Goal: Communication & Community: Answer question/provide support

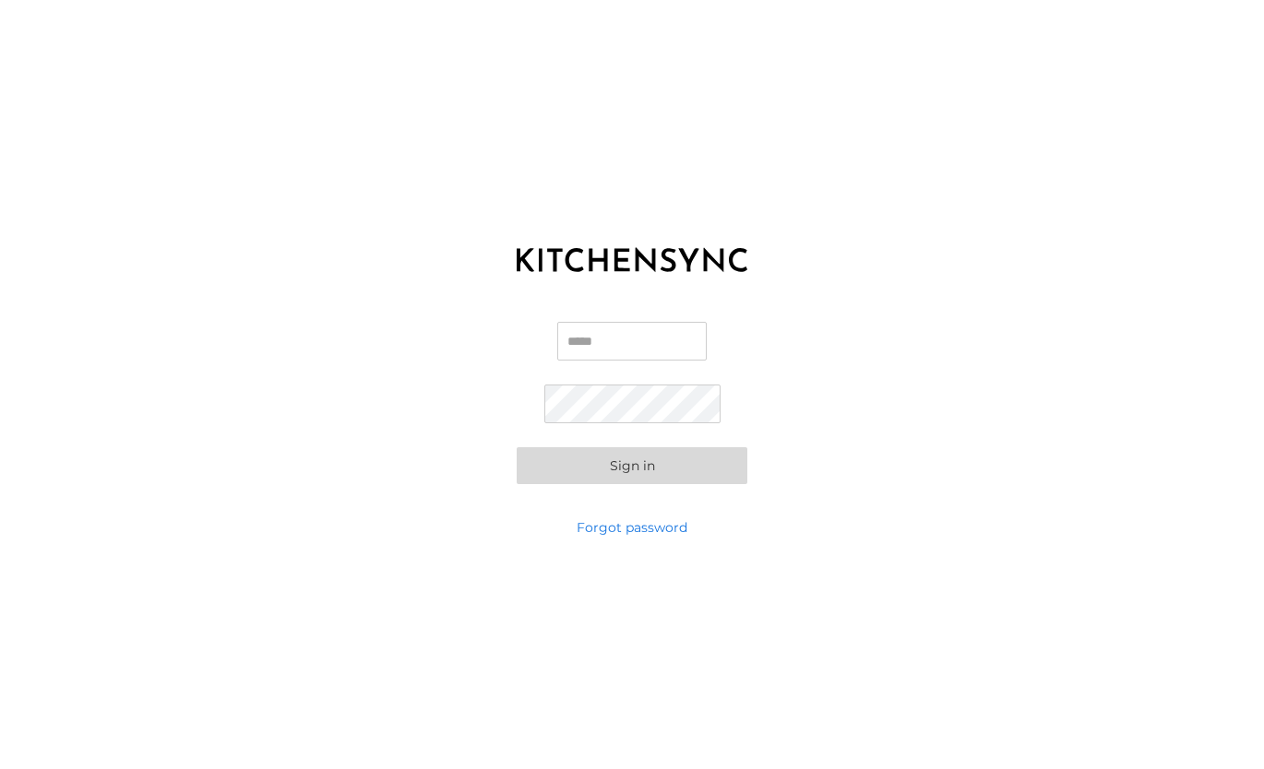
click at [595, 352] on input "Email" at bounding box center [631, 341] width 149 height 39
type input "**********"
click at [608, 480] on button "Sign in" at bounding box center [632, 465] width 231 height 37
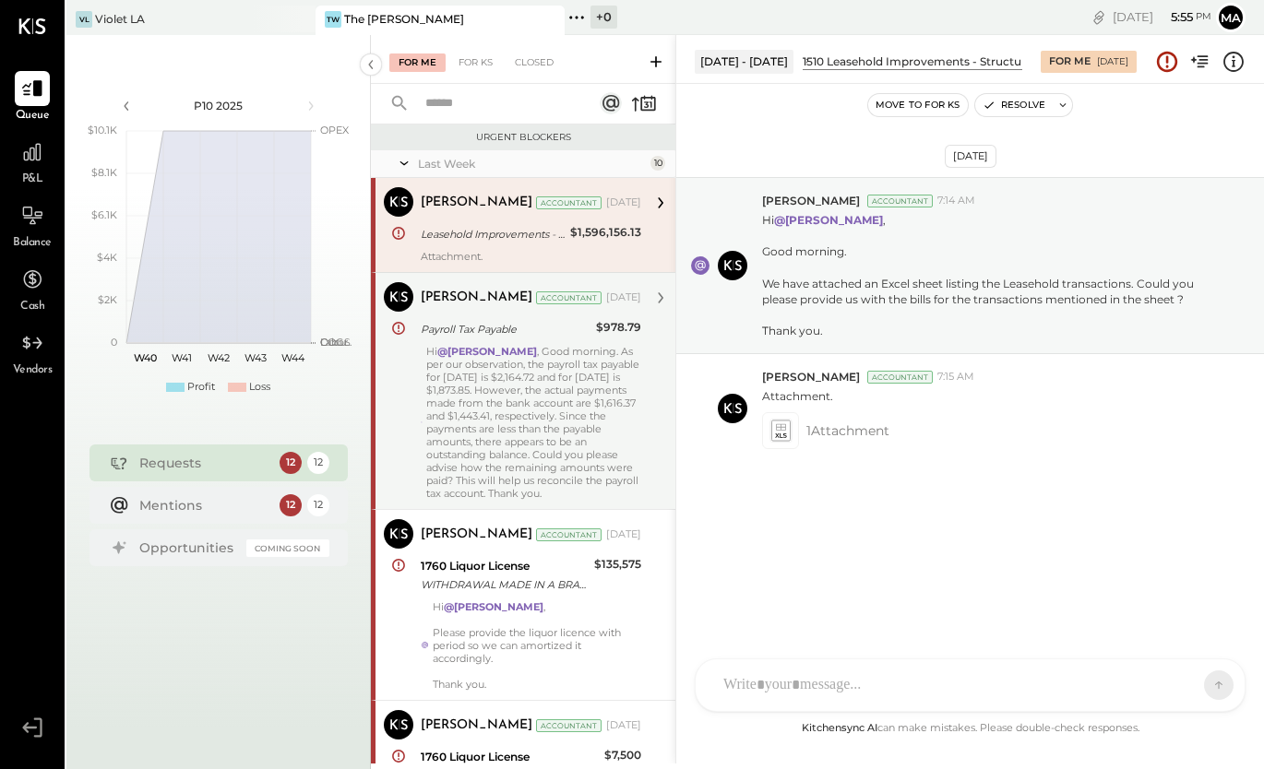
click at [479, 416] on div "Hi @[PERSON_NAME] , Good morning. As per our observation, the payroll tax payab…" at bounding box center [533, 422] width 215 height 155
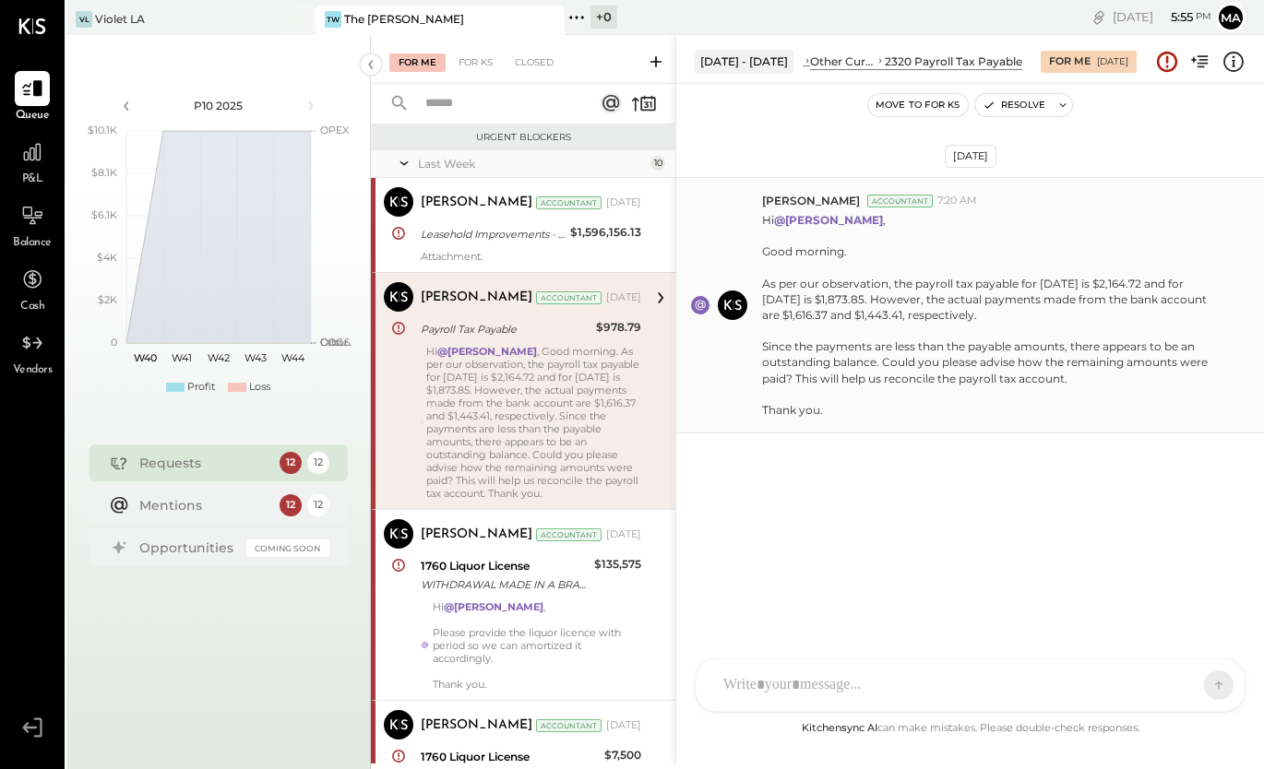
click at [803, 432] on div "[PERSON_NAME] Accountant 7:20 AM Hi @[PERSON_NAME] , Good morning. As per our o…" at bounding box center [970, 305] width 588 height 256
click at [803, 690] on div "CR [PERSON_NAME] R [PERSON_NAME] [PERSON_NAME] RS [PERSON_NAME] Use Shift + Ret…" at bounding box center [970, 686] width 551 height 54
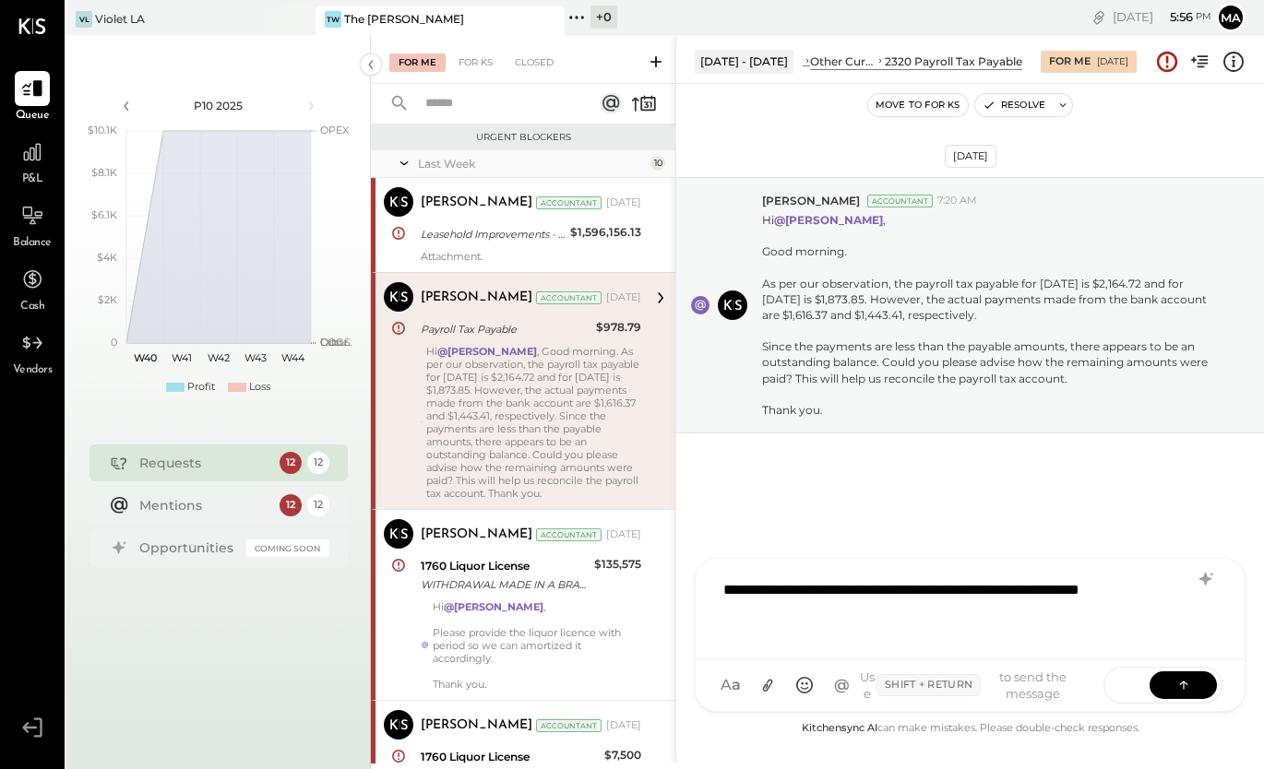
drag, startPoint x: 422, startPoint y: 327, endPoint x: 613, endPoint y: 508, distance: 263.7
click at [613, 500] on div "[PERSON_NAME] Accountant [DATE] Payroll Tax Payable $978.79 Hi @[PERSON_NAME] ,…" at bounding box center [531, 391] width 221 height 218
click at [396, 386] on div "[PERSON_NAME] Accountant [PERSON_NAME] Accountant [DATE] Payroll Tax Payable $9…" at bounding box center [523, 390] width 304 height 237
click at [759, 280] on div "[PERSON_NAME] Accountant 7:20 AM Hi @[PERSON_NAME] , Good morning. As per our o…" at bounding box center [970, 305] width 588 height 256
drag, startPoint x: 761, startPoint y: 198, endPoint x: 905, endPoint y: 404, distance: 251.1
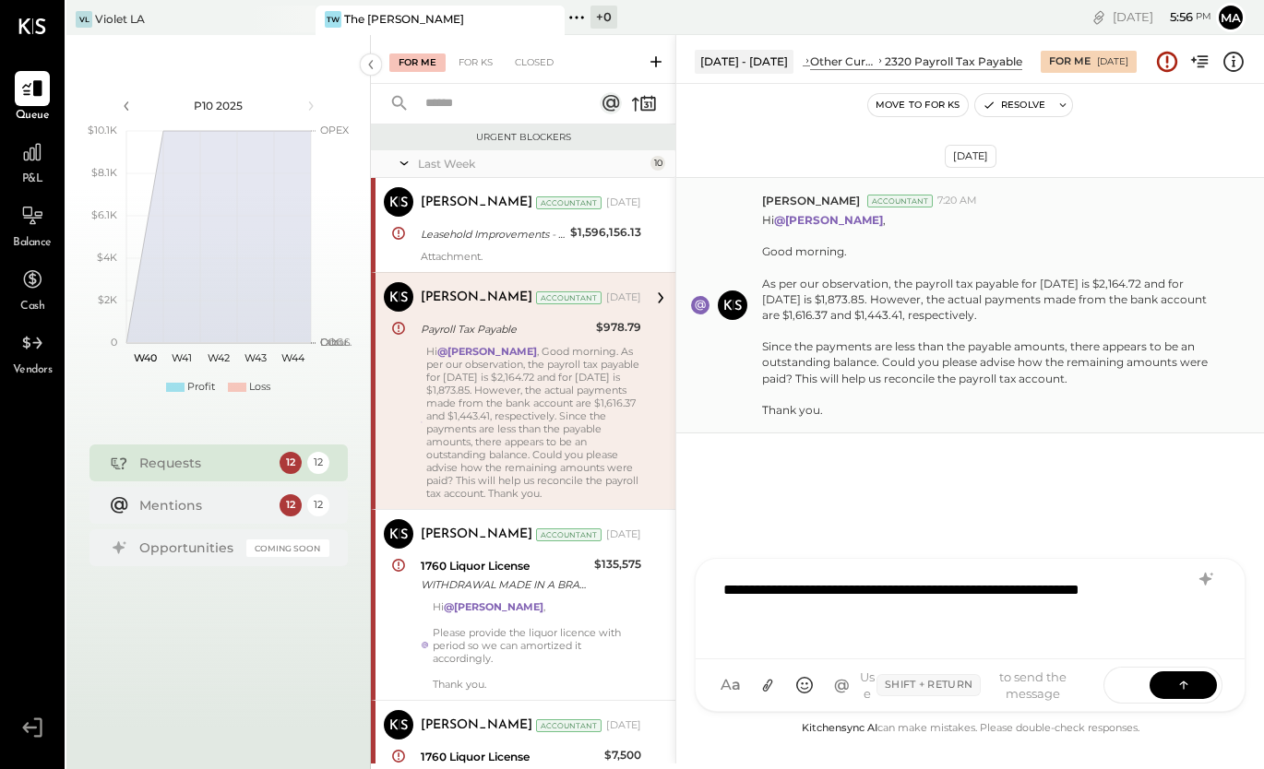
click at [905, 404] on div "[PERSON_NAME] Accountant 7:20 AM Hi @[PERSON_NAME] , Good morning. As per our o…" at bounding box center [970, 305] width 588 height 256
copy div "[PERSON_NAME] Accountant 7:20 AM Hi @[PERSON_NAME] , Good morning. As per our o…"
drag, startPoint x: 819, startPoint y: 615, endPoint x: 706, endPoint y: 589, distance: 116.6
click at [706, 589] on div "**********" at bounding box center [970, 609] width 549 height 101
click at [1181, 686] on icon at bounding box center [1184, 684] width 18 height 18
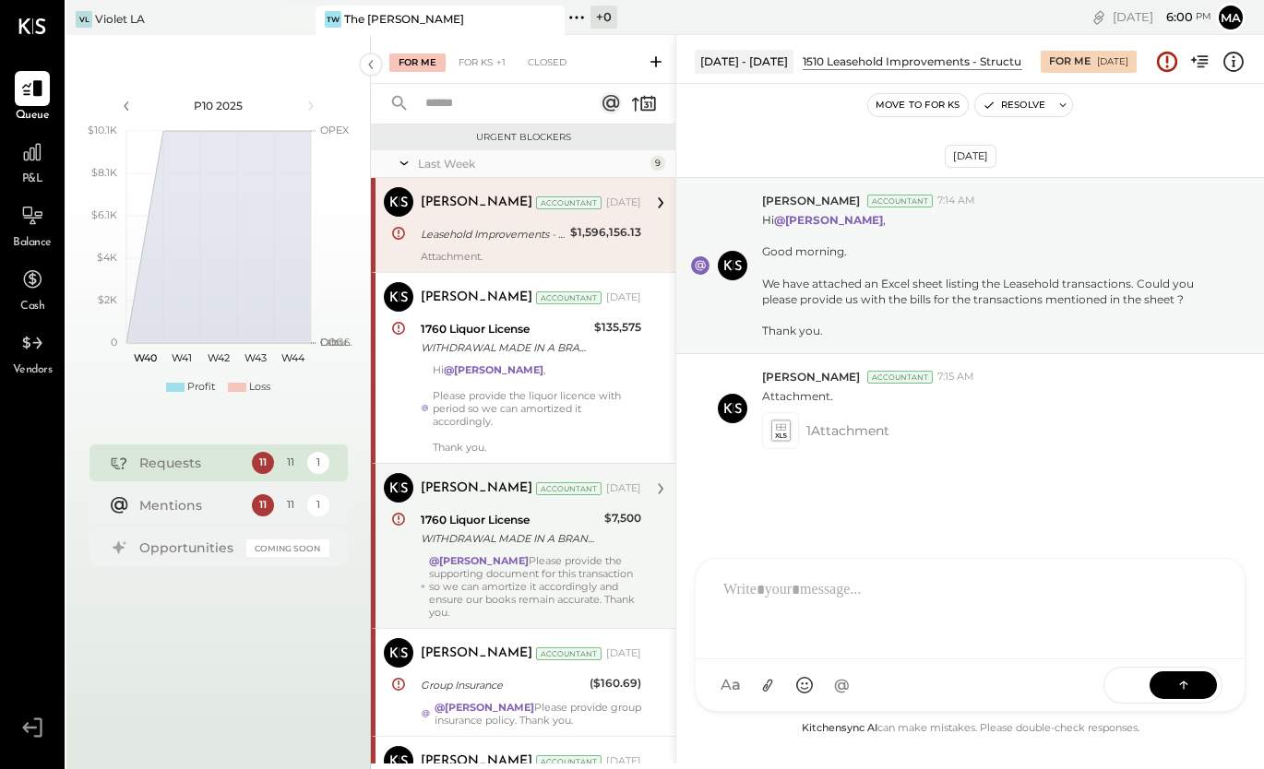
click at [556, 611] on div "@[PERSON_NAME] Please provide the supporting document for this transaction so w…" at bounding box center [535, 587] width 212 height 65
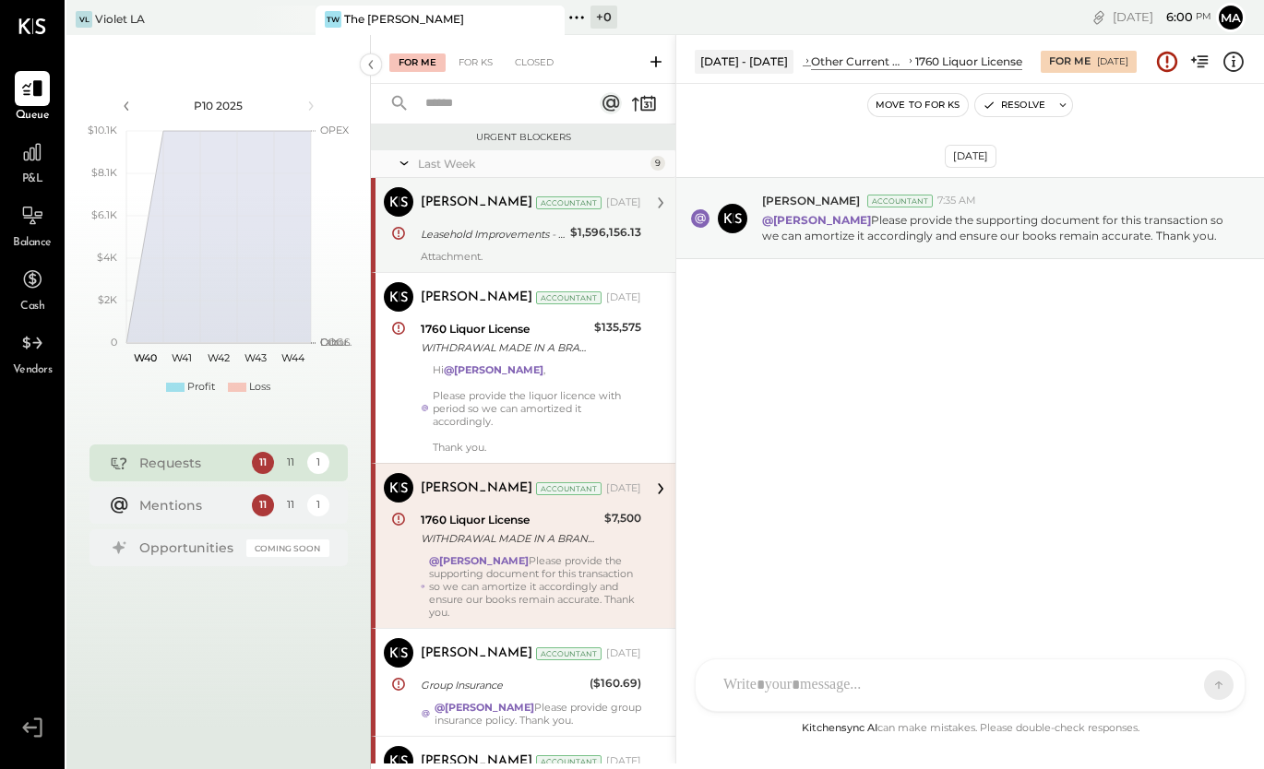
click at [561, 230] on div "Leasehold Improvements - Structure" at bounding box center [493, 234] width 144 height 18
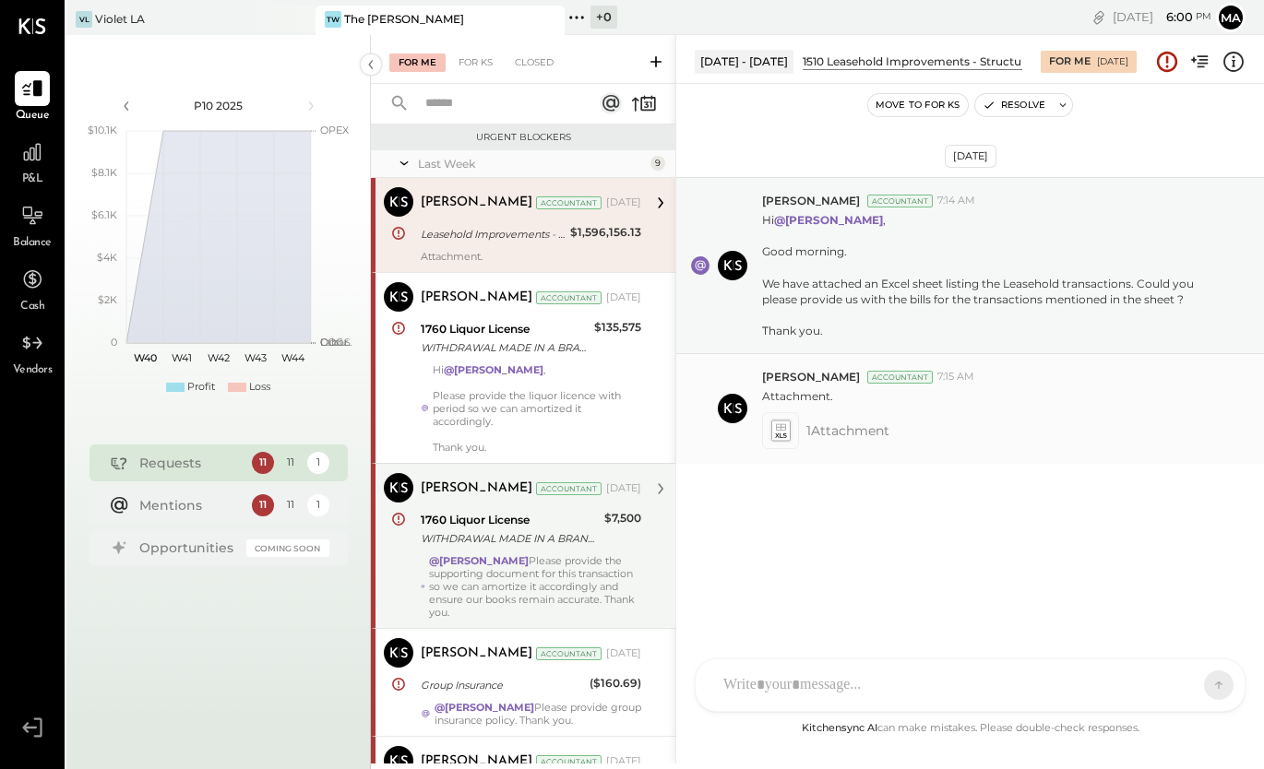
click at [810, 438] on span "1 Attachment" at bounding box center [847, 430] width 83 height 37
click at [812, 433] on span "1 Attachment" at bounding box center [847, 430] width 83 height 37
click at [787, 434] on icon at bounding box center [779, 430] width 19 height 21
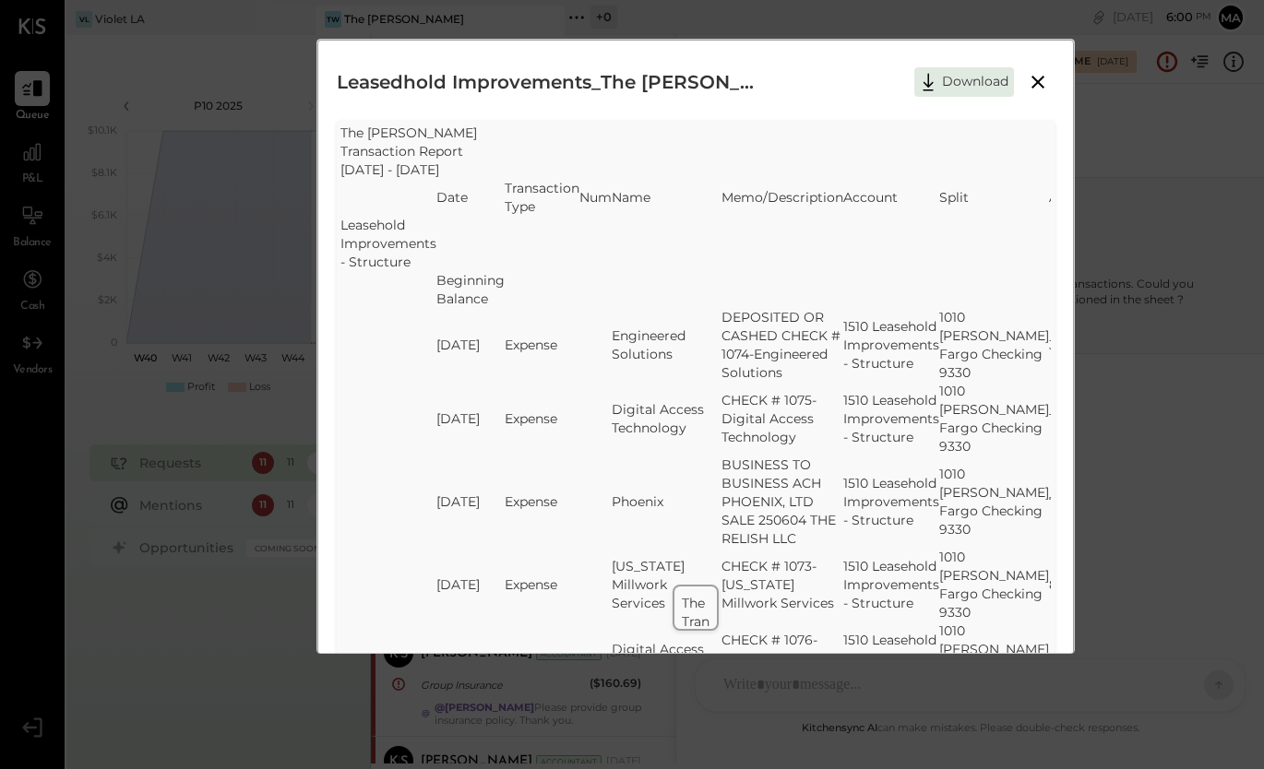
click at [1039, 77] on icon at bounding box center [1038, 82] width 22 height 22
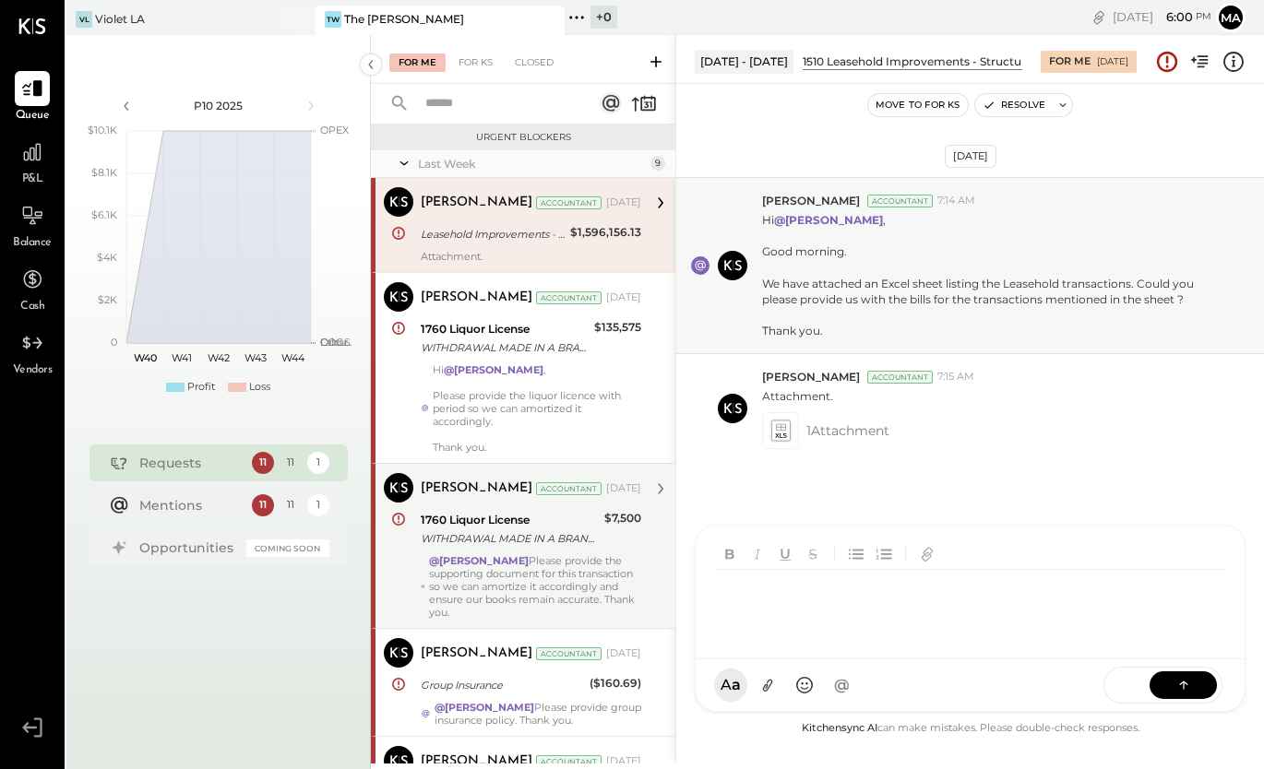
click at [795, 660] on div at bounding box center [970, 593] width 549 height 134
drag, startPoint x: 764, startPoint y: 199, endPoint x: 902, endPoint y: 353, distance: 207.1
click at [902, 353] on div "[PERSON_NAME] Accountant 7:14 AM Hi @[PERSON_NAME] , Good morning. We have atta…" at bounding box center [970, 265] width 588 height 177
copy div "[PERSON_NAME] Accountant 7:14 AM Hi @[PERSON_NAME] , Good morning. We have atta…"
click at [843, 644] on div at bounding box center [973, 607] width 519 height 74
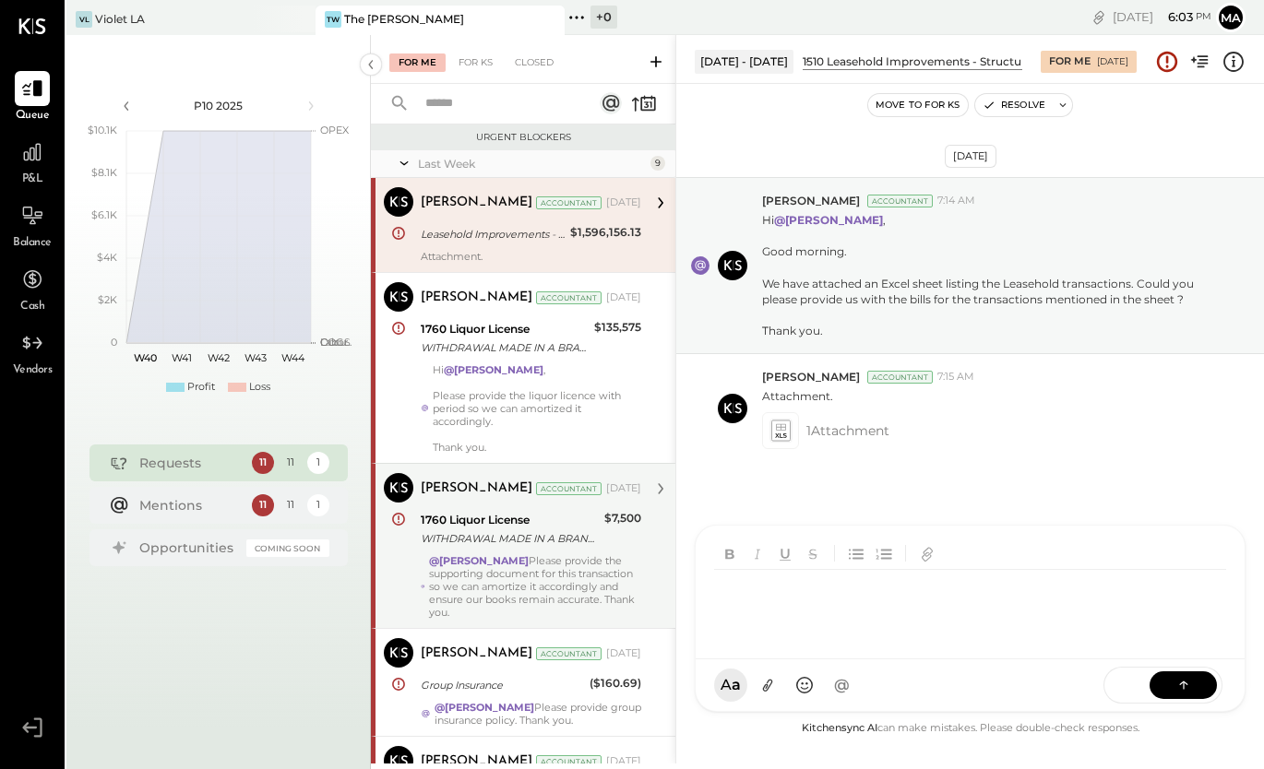
click at [773, 586] on div at bounding box center [970, 607] width 512 height 74
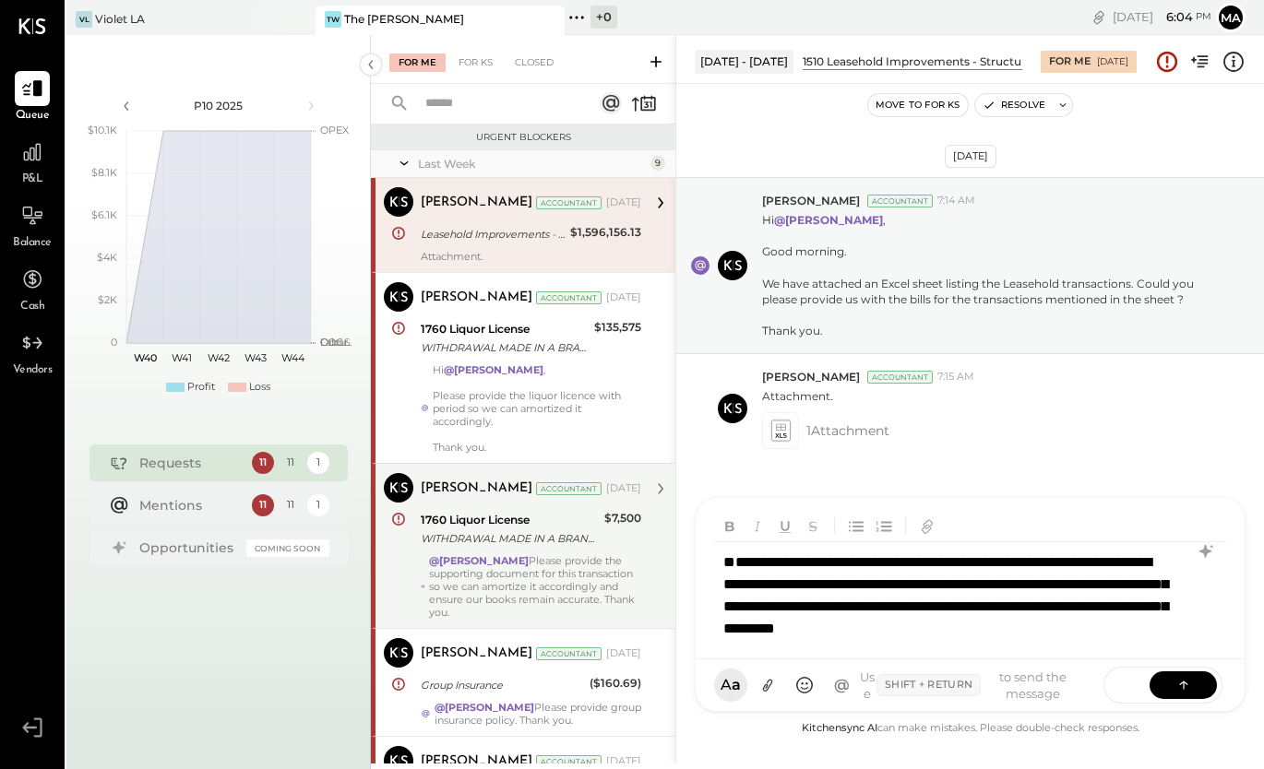
click at [729, 562] on div "**********" at bounding box center [969, 607] width 510 height 128
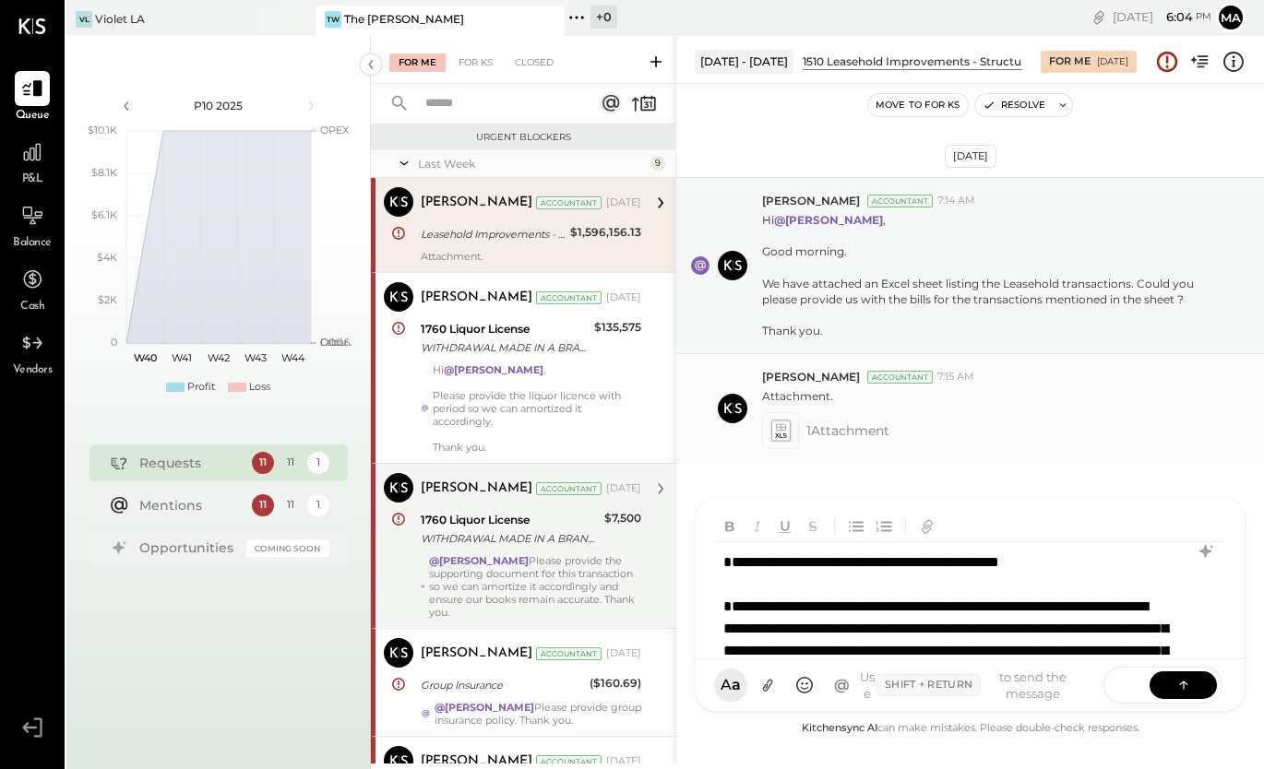
click at [797, 429] on div at bounding box center [780, 430] width 37 height 37
click at [782, 438] on icon at bounding box center [779, 430] width 19 height 21
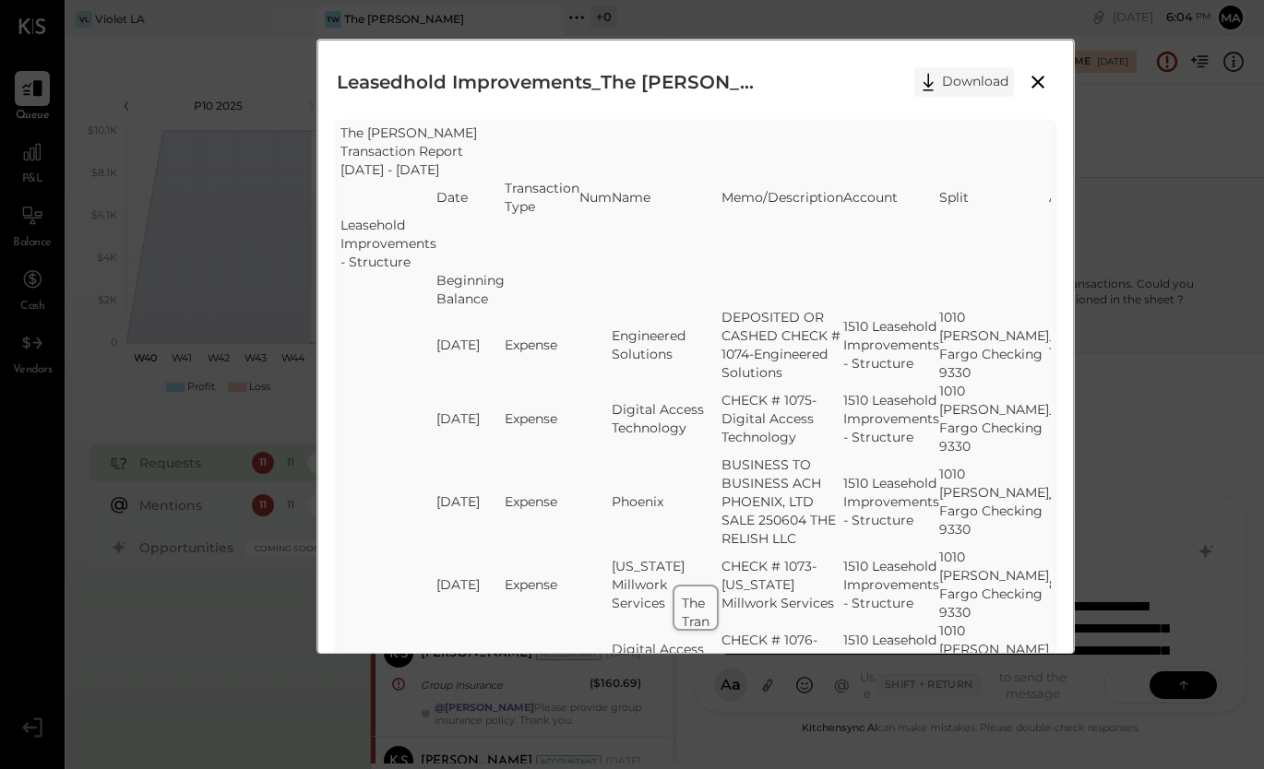
click at [944, 84] on button "Download" at bounding box center [964, 82] width 100 height 30
click at [1031, 75] on icon at bounding box center [1038, 82] width 22 height 22
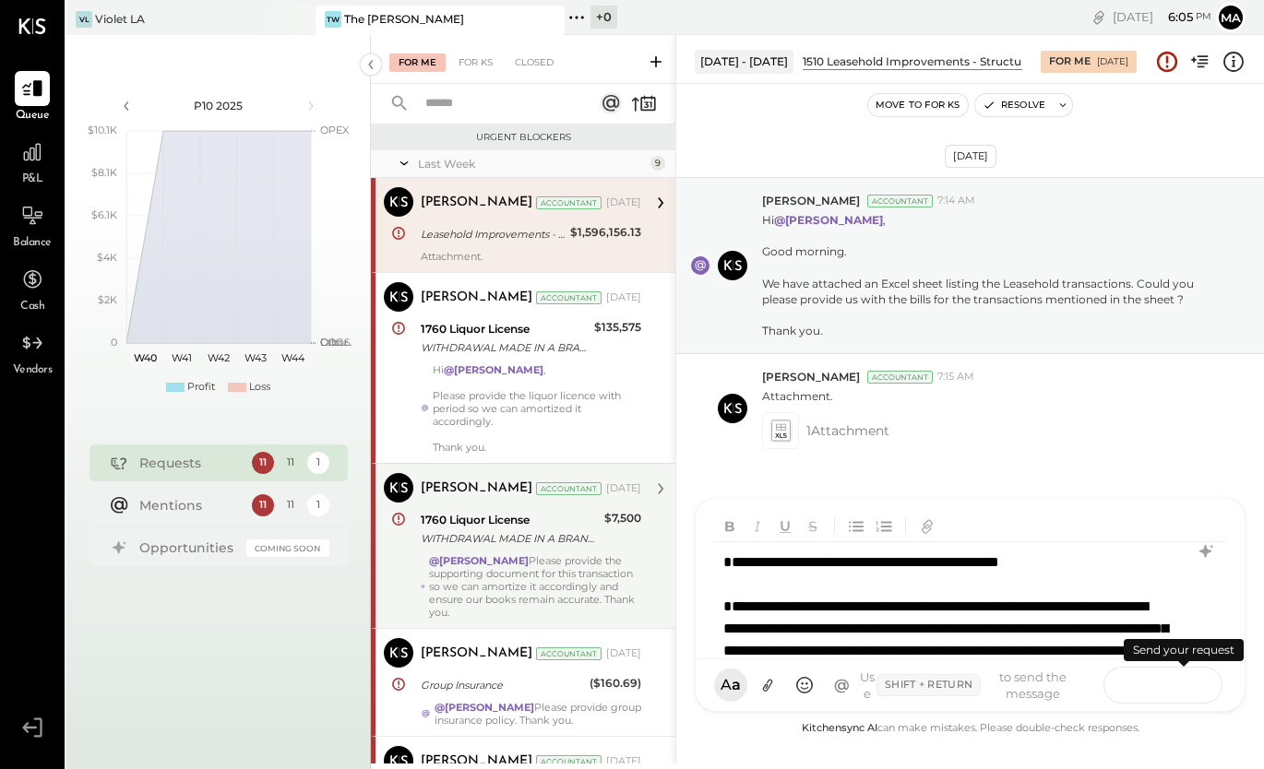
click at [1181, 685] on icon at bounding box center [1184, 684] width 18 height 18
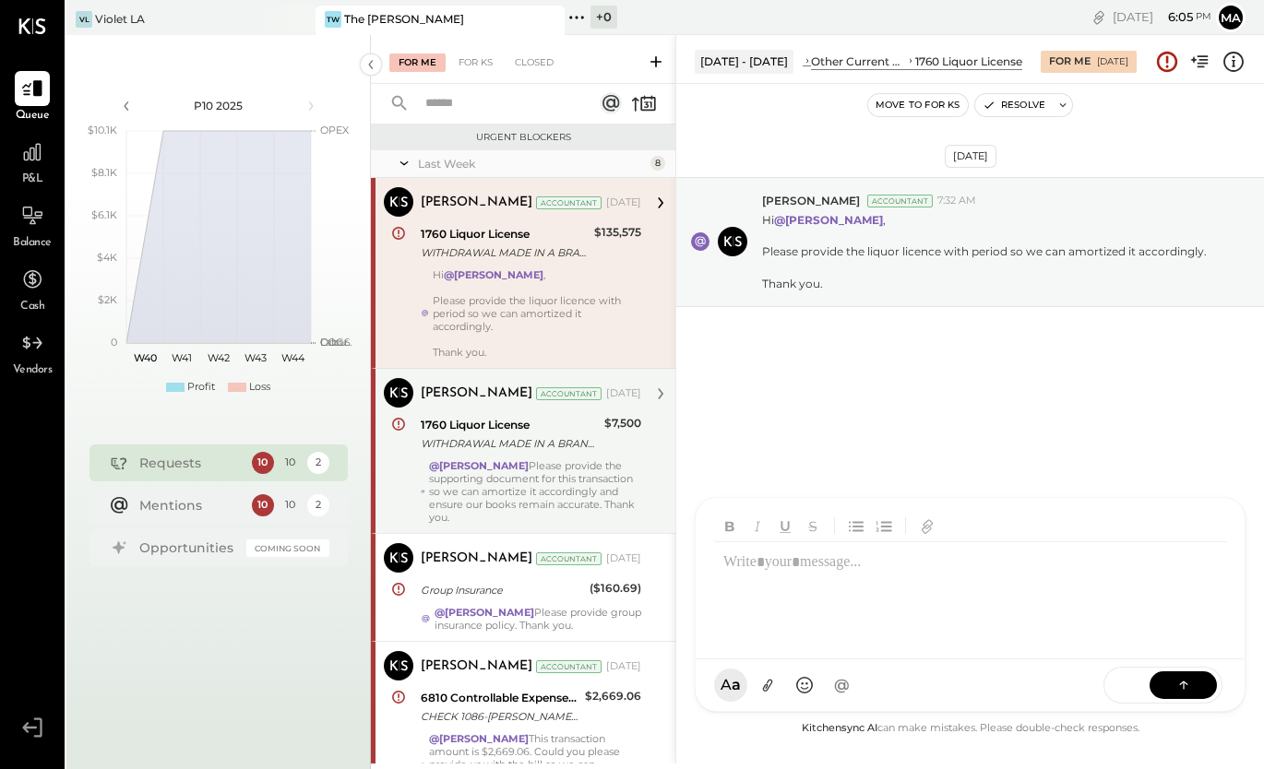
click at [457, 157] on div "Last Week" at bounding box center [532, 164] width 228 height 16
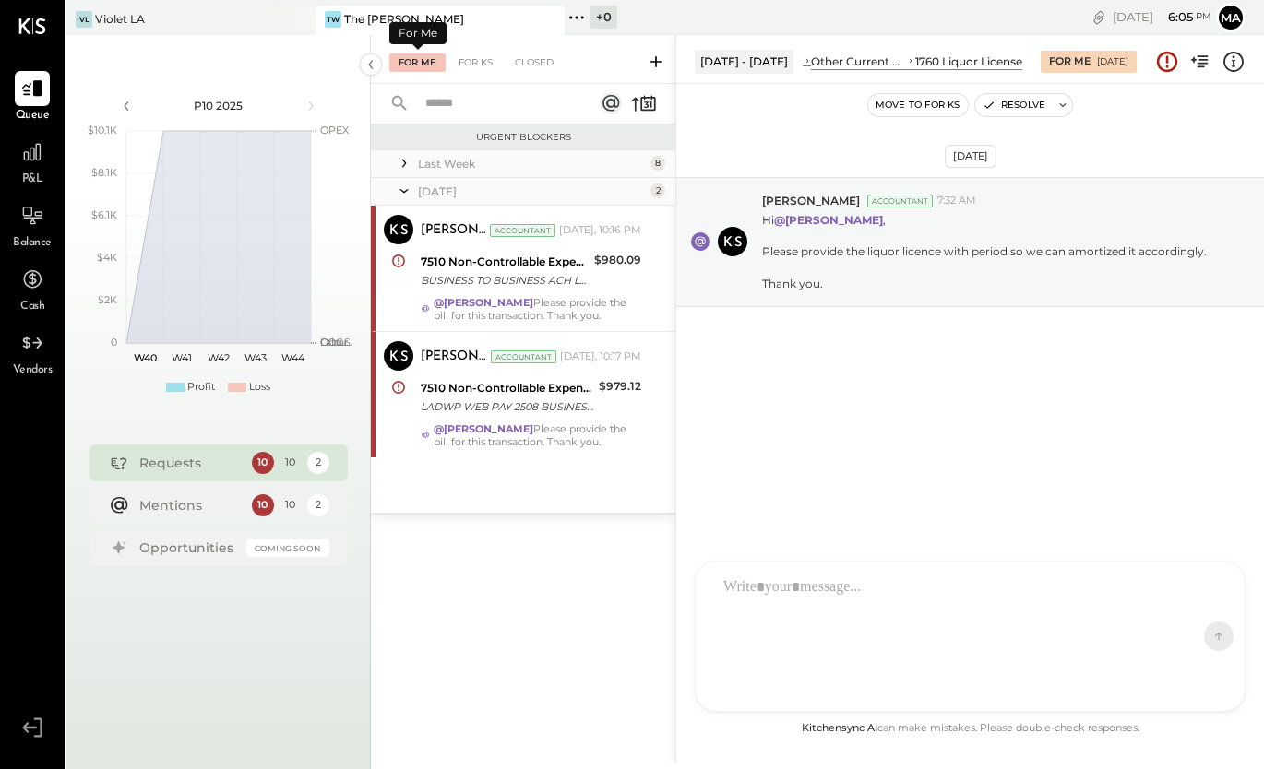
click at [401, 56] on div "For Me" at bounding box center [417, 63] width 56 height 18
drag, startPoint x: 1251, startPoint y: 217, endPoint x: 1256, endPoint y: 155, distance: 62.0
click at [1256, 155] on div "[DATE] [PERSON_NAME] Accountant 7:32 AM Hi @[PERSON_NAME] , Please provide the …" at bounding box center [970, 288] width 588 height 316
click at [1253, 132] on div "[DATE] [PERSON_NAME] Accountant 7:32 AM Hi @[PERSON_NAME] , Please provide the …" at bounding box center [970, 288] width 588 height 316
click at [617, 187] on div "[DATE]" at bounding box center [532, 192] width 228 height 16
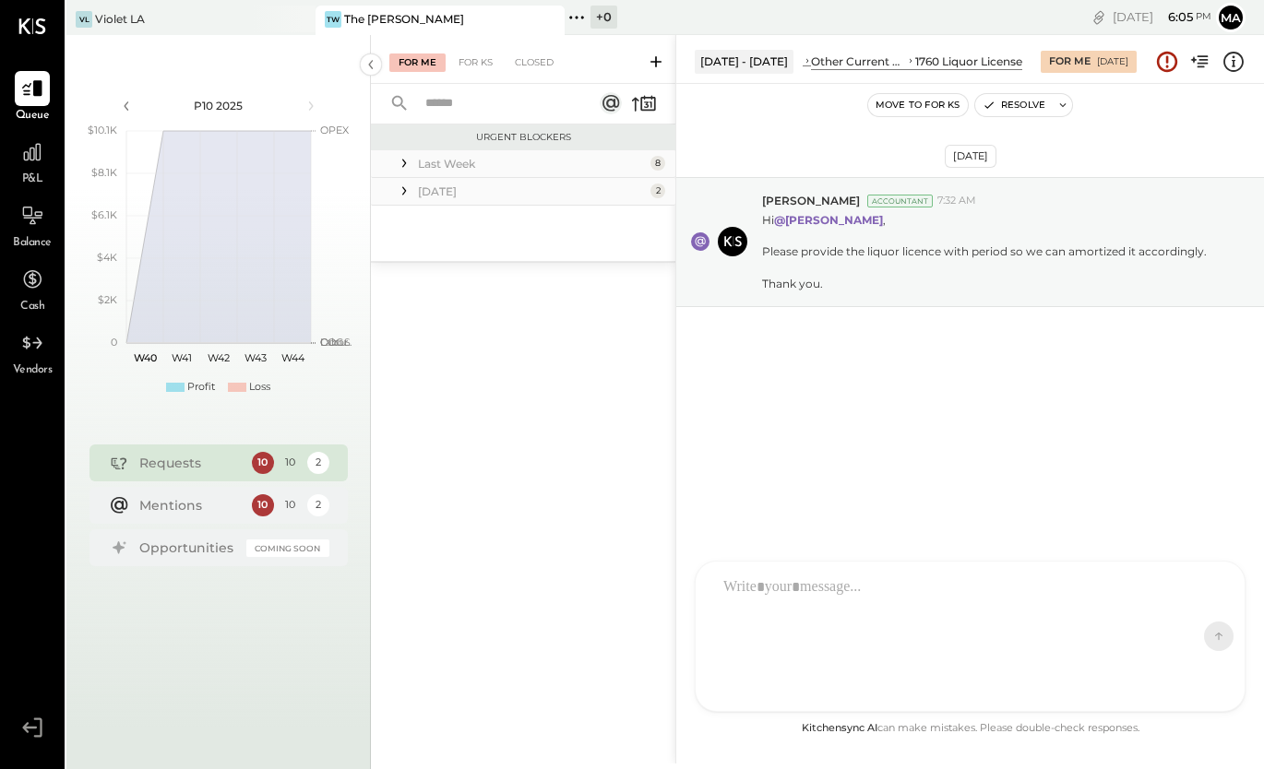
click at [570, 157] on div "Last Week" at bounding box center [532, 164] width 228 height 16
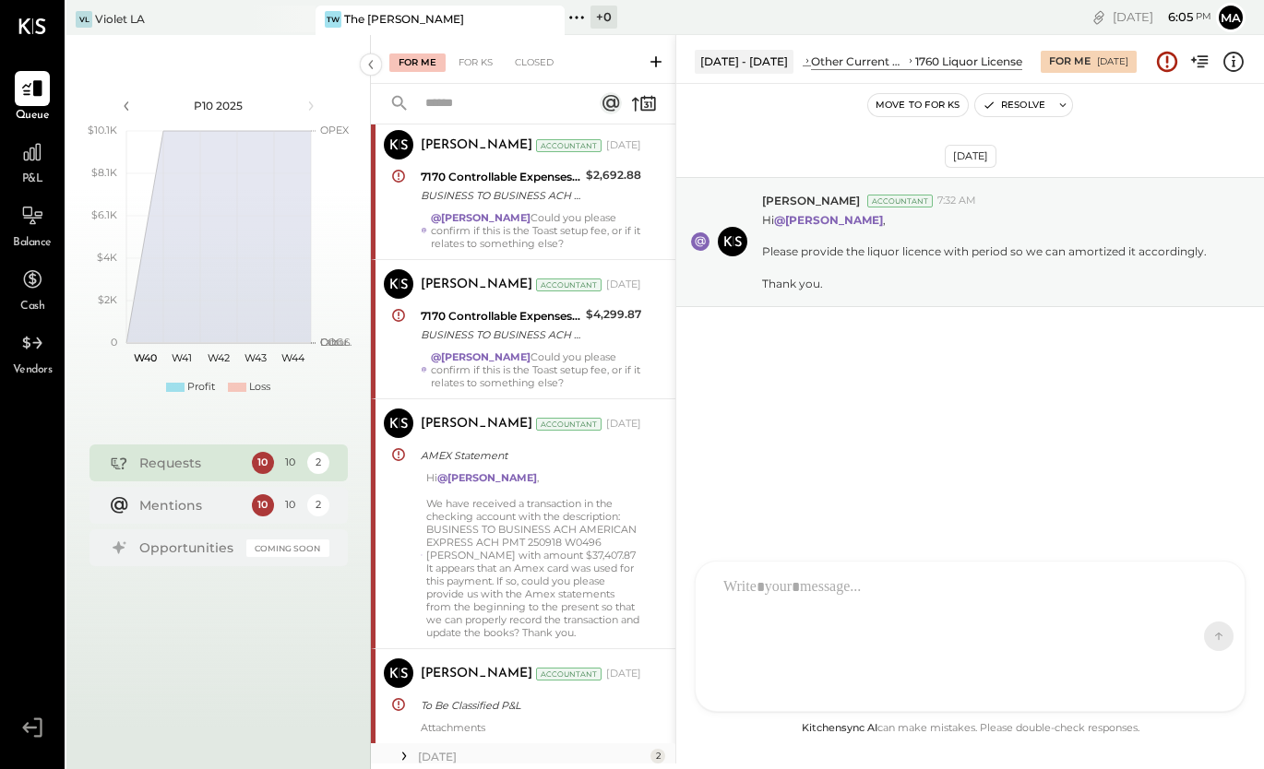
scroll to position [681, 0]
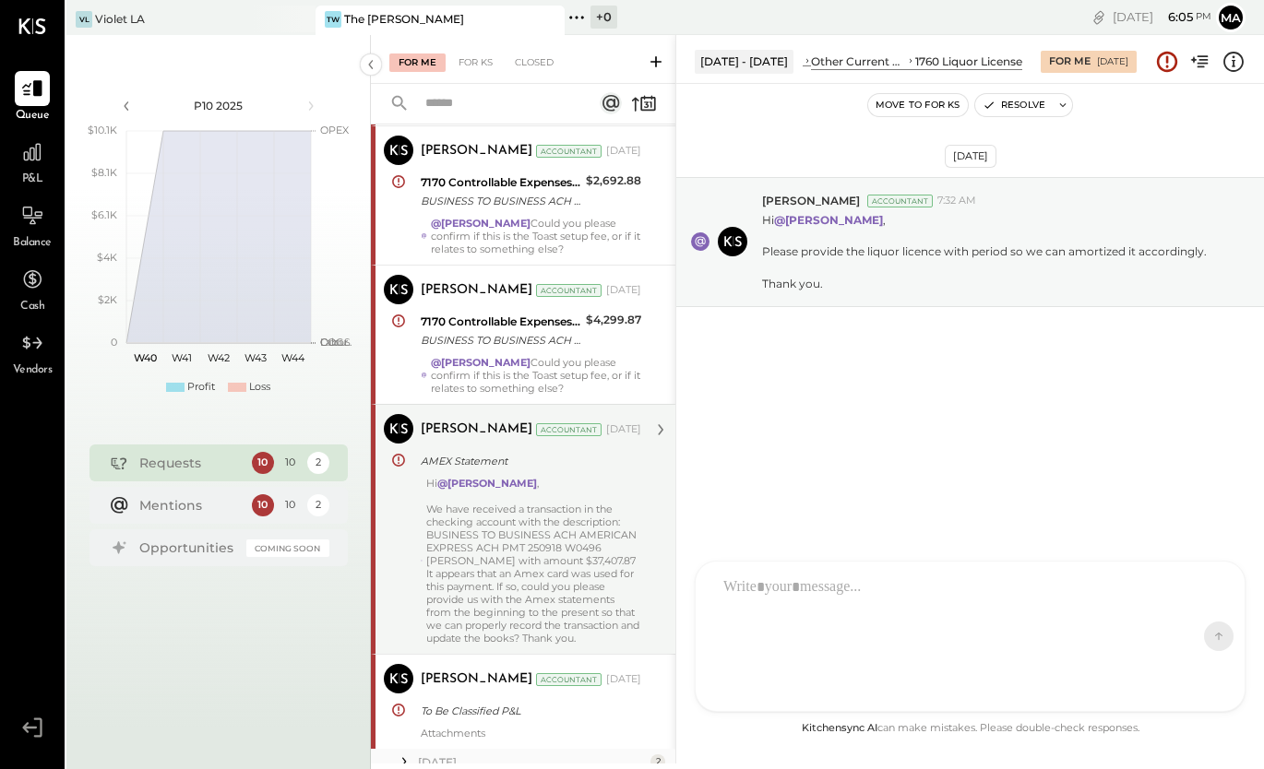
click at [524, 543] on div "We have received a transaction in the checking account with the description: BU…" at bounding box center [533, 574] width 215 height 142
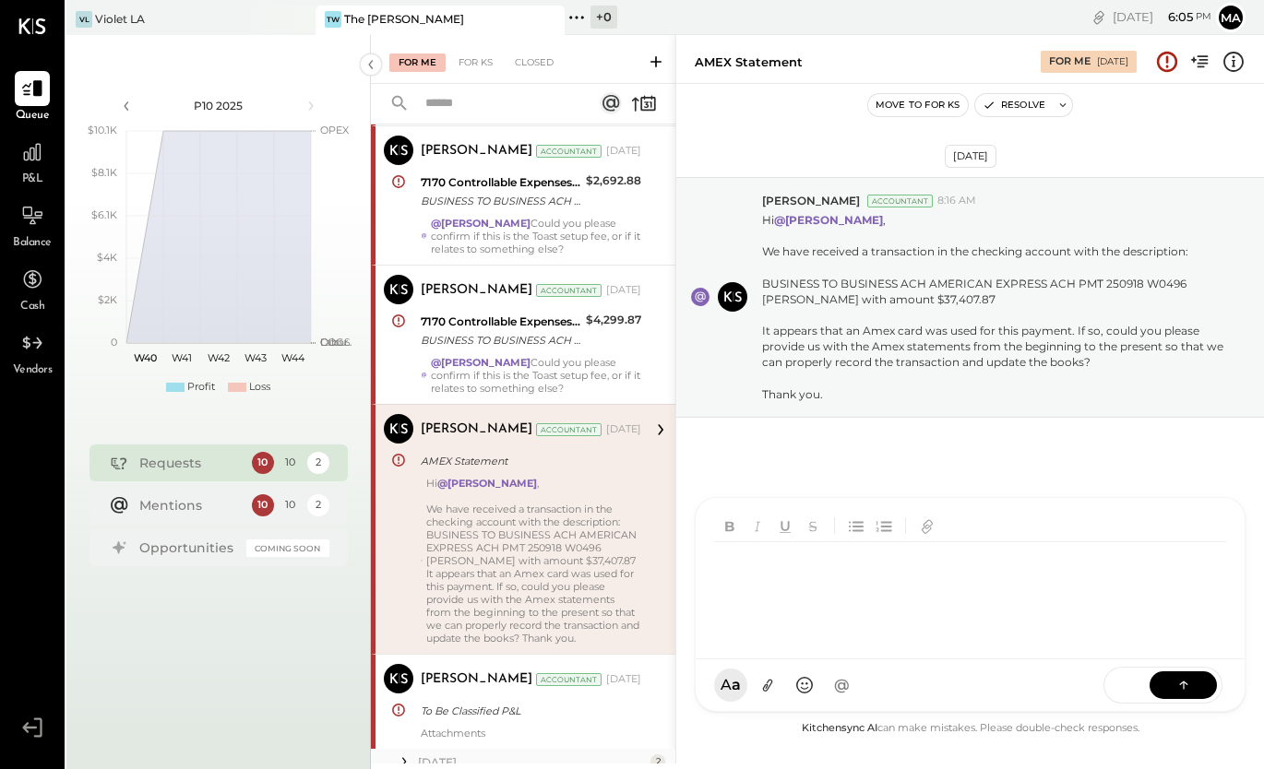
click at [801, 605] on div at bounding box center [972, 607] width 517 height 128
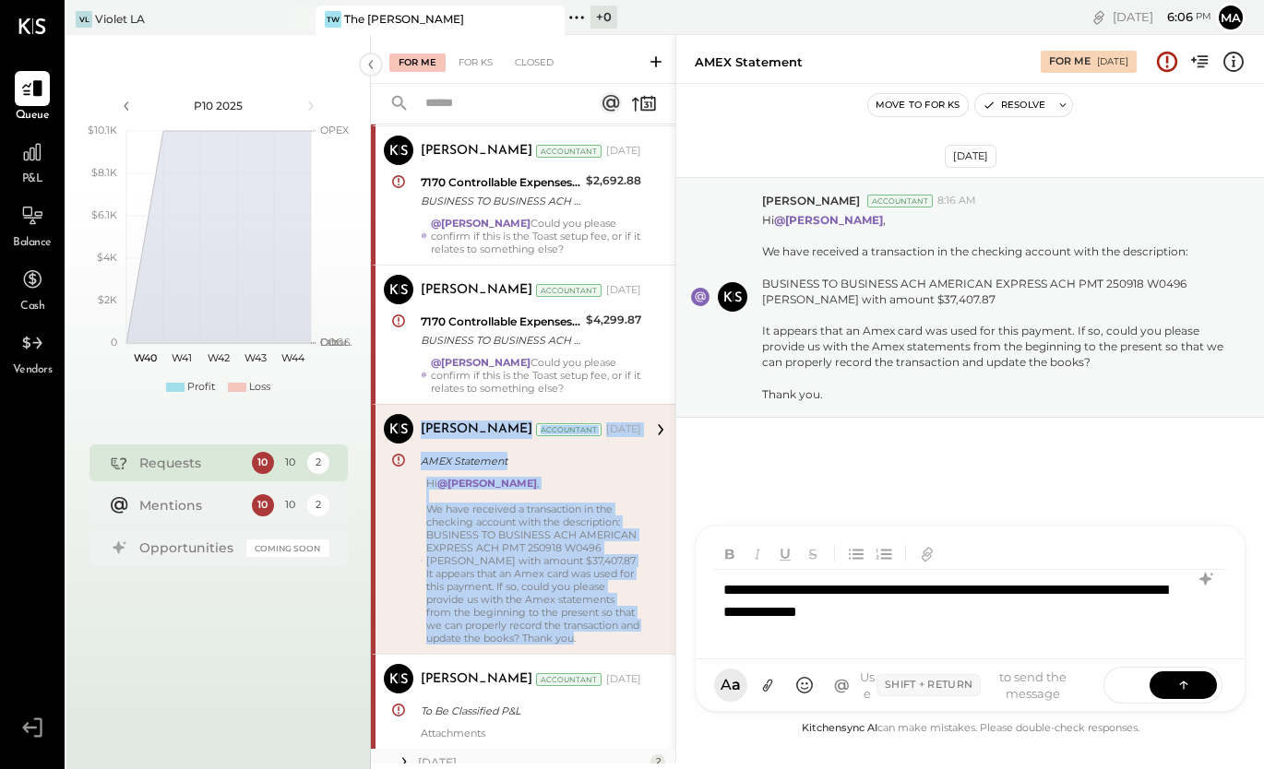
drag, startPoint x: 419, startPoint y: 419, endPoint x: 607, endPoint y: 649, distance: 297.0
click at [607, 649] on div "[PERSON_NAME] Accountant [PERSON_NAME] Accountant [DATE] AMEX Statement Hi @[PE…" at bounding box center [523, 529] width 304 height 250
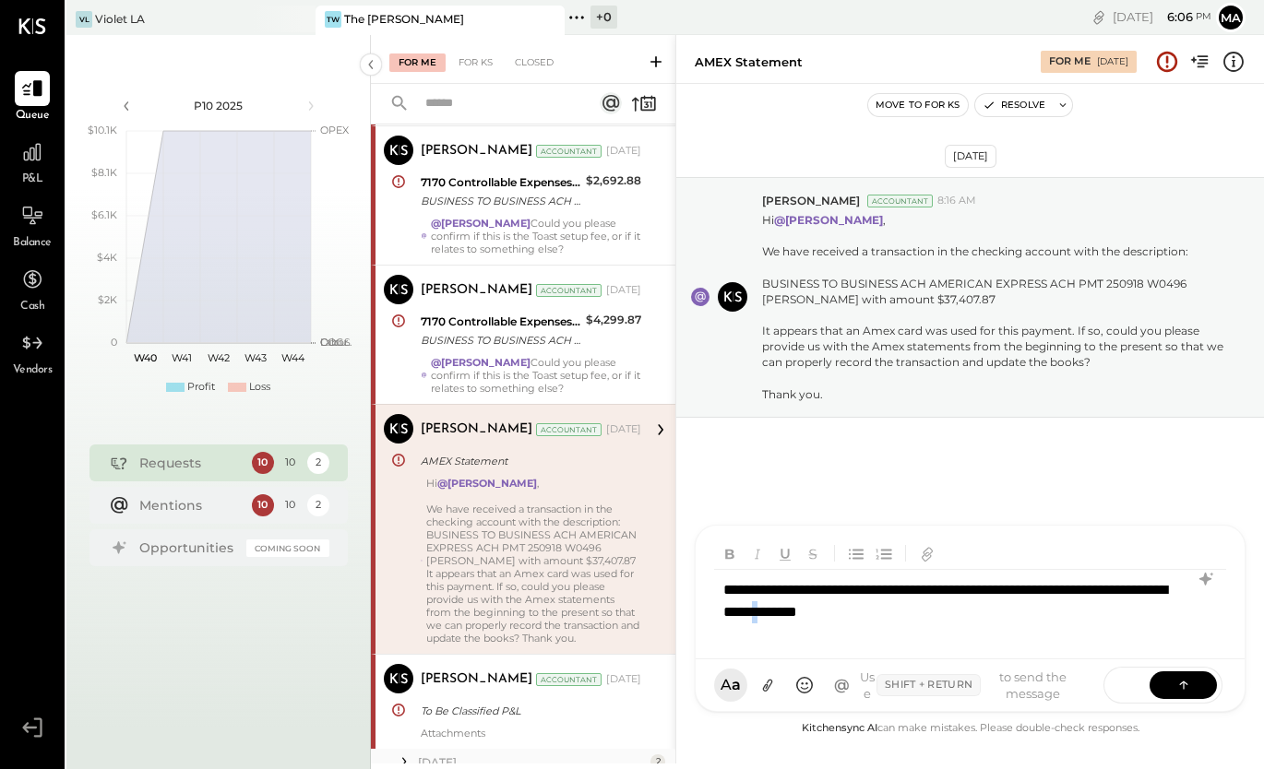
click at [903, 612] on div "**********" at bounding box center [970, 607] width 512 height 74
click at [1181, 676] on icon at bounding box center [1184, 684] width 18 height 18
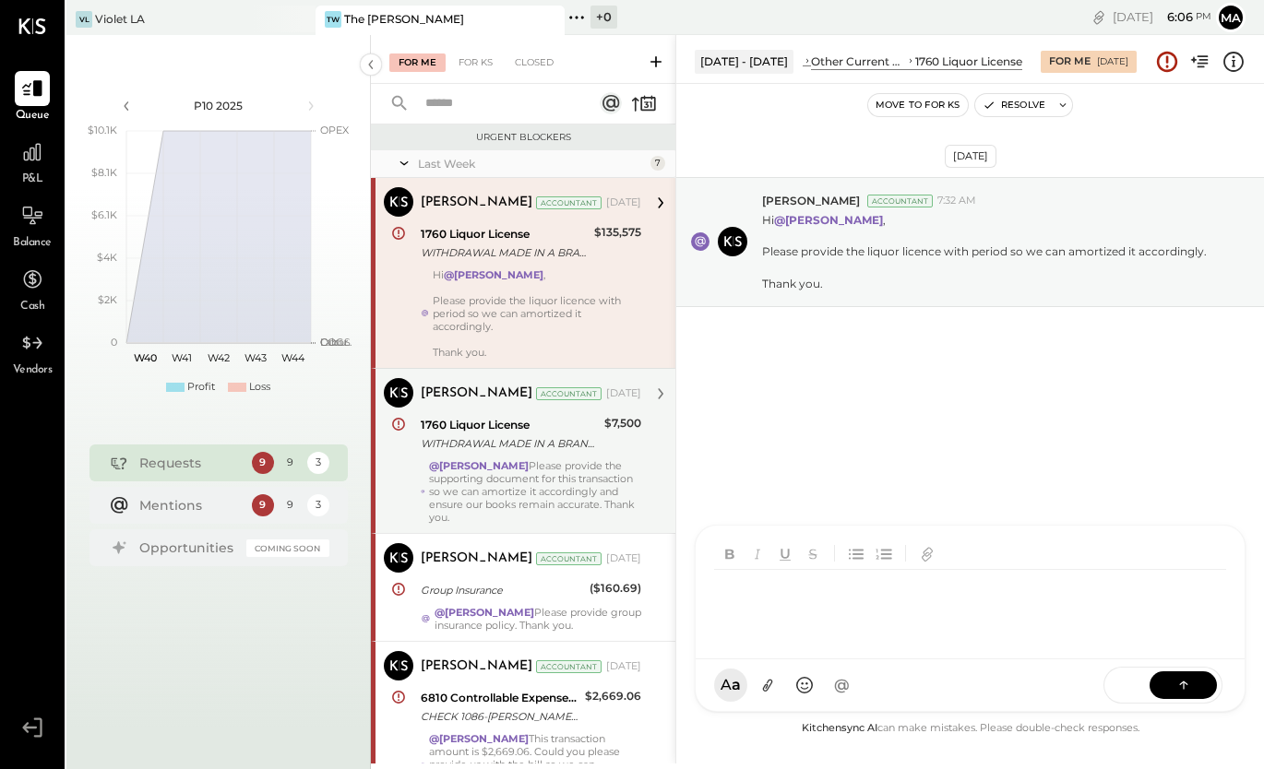
click at [409, 156] on icon at bounding box center [404, 163] width 18 height 46
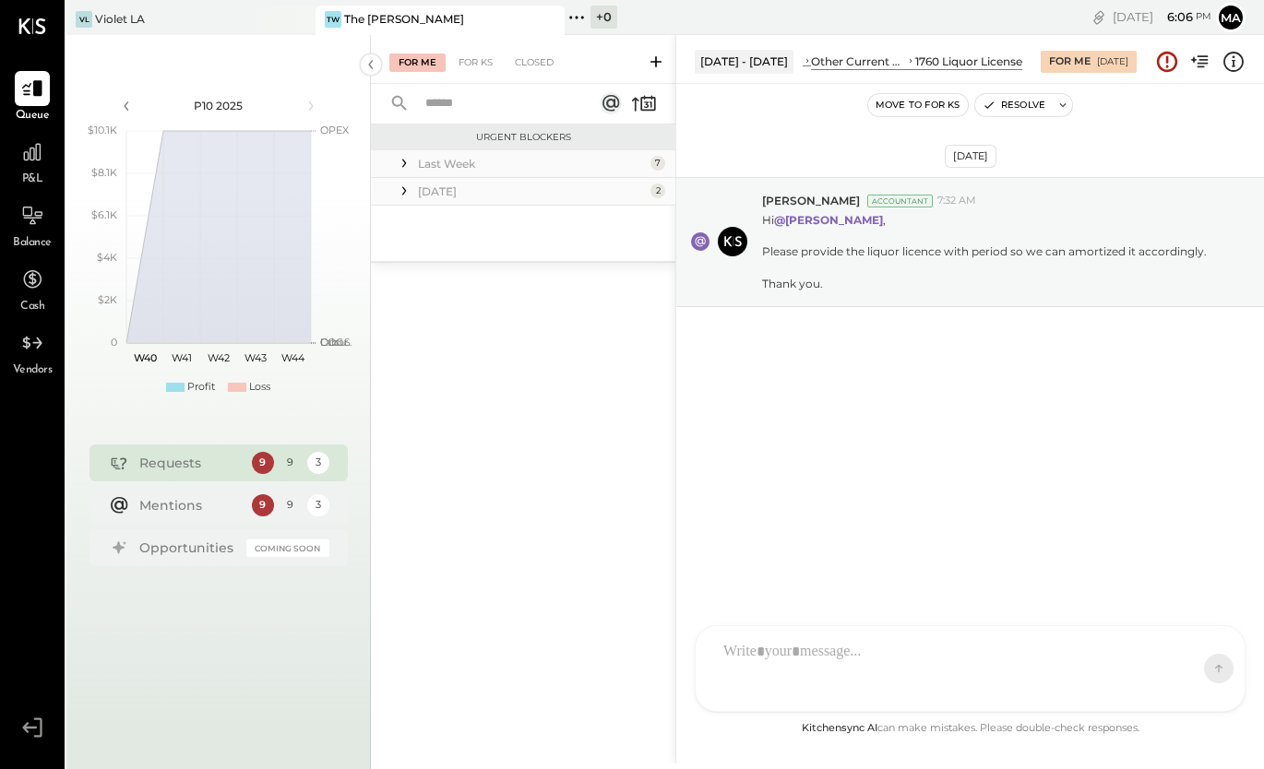
click at [525, 184] on div "[DATE]" at bounding box center [532, 192] width 228 height 16
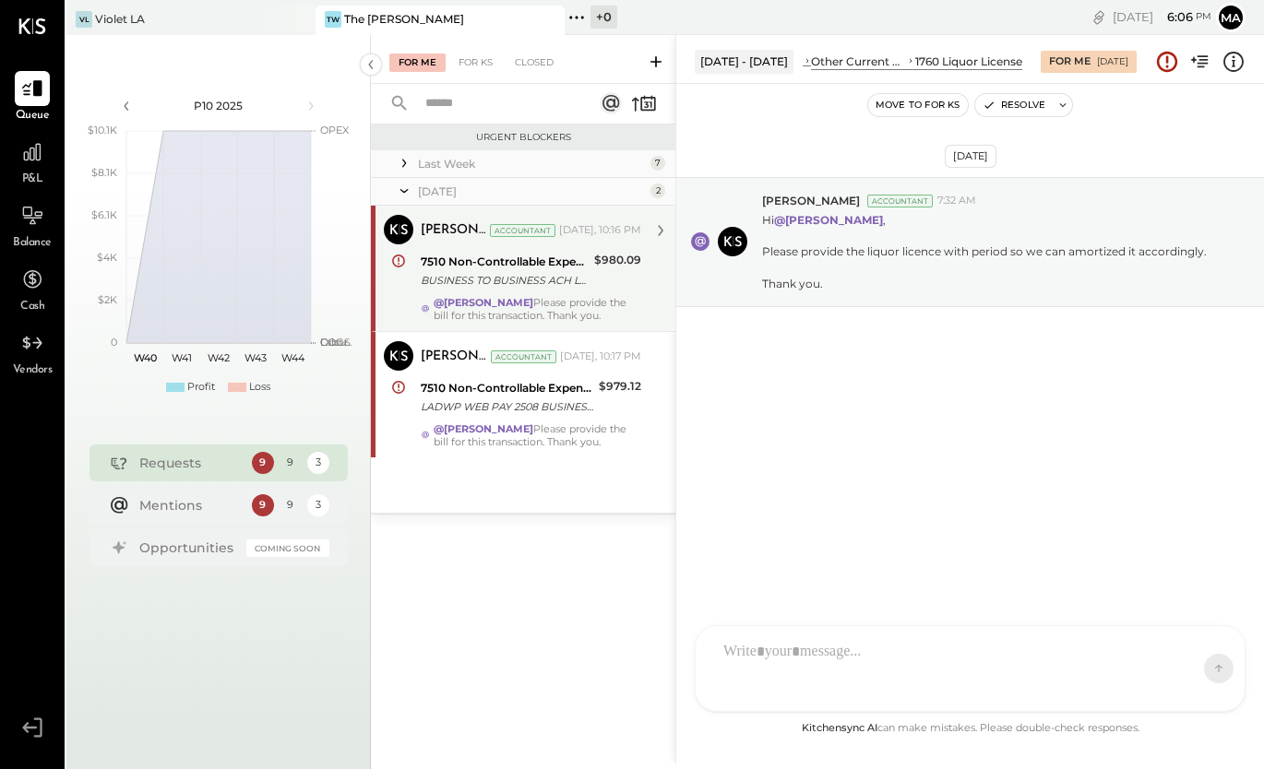
click at [538, 275] on div "BUSINESS TO BUSINESS ACH LADWP WEB PAY 250917 7561079296 The Relish LLC" at bounding box center [505, 280] width 168 height 18
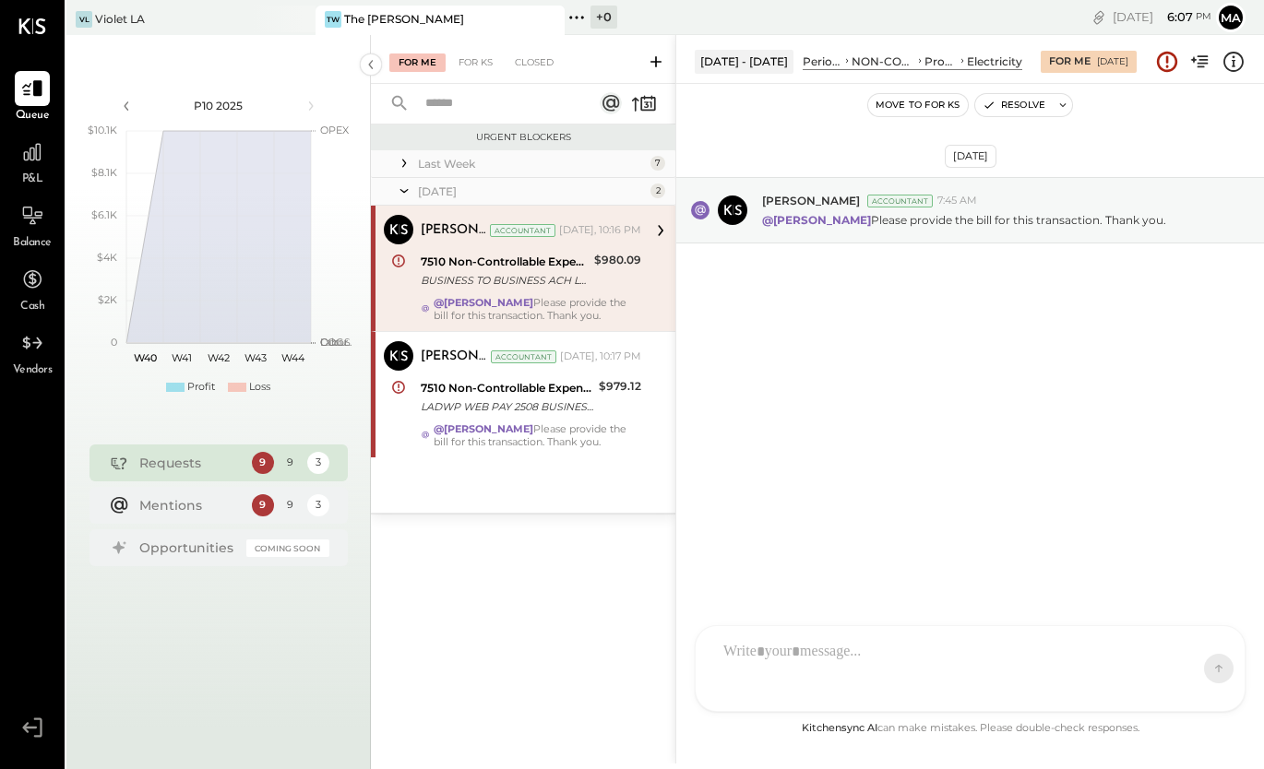
click at [501, 278] on div "BUSINESS TO BUSINESS ACH LADWP WEB PAY 250917 7561079296 The Relish LLC" at bounding box center [505, 280] width 168 height 18
click at [508, 304] on div "@[PERSON_NAME] Please provide the bill for this transaction. Thank you." at bounding box center [538, 309] width 208 height 26
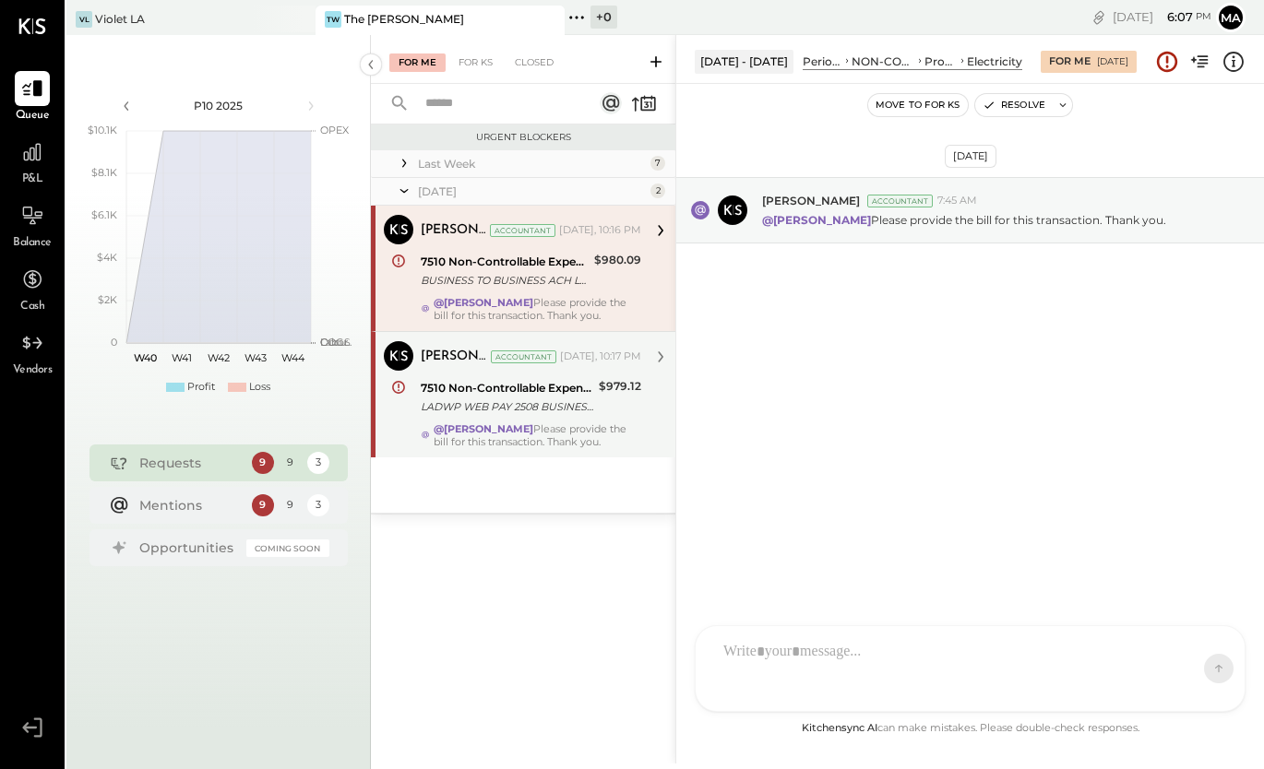
click at [513, 397] on div "7510 Non-Controllable Expenses:Property Expenses:Electricity" at bounding box center [507, 388] width 173 height 18
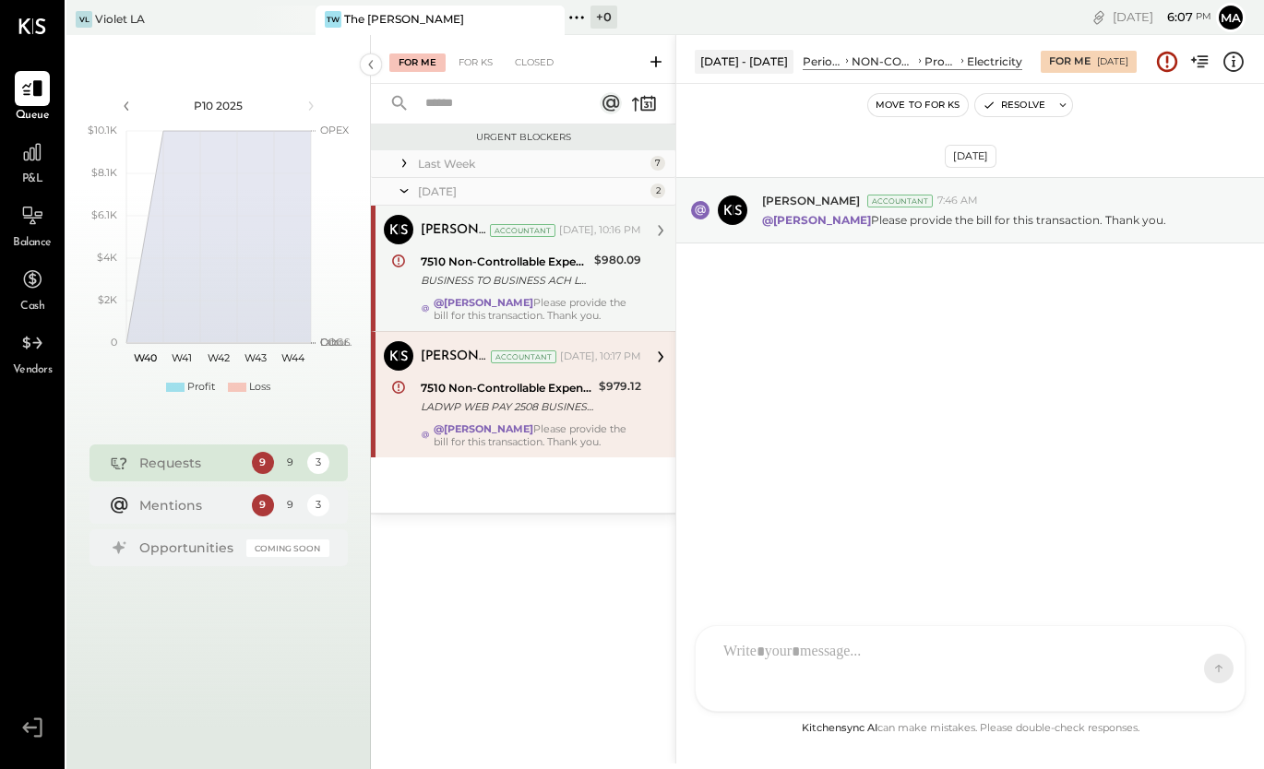
click at [572, 267] on div "7510 Non-Controllable Expenses:Property Expenses:Electricity" at bounding box center [505, 262] width 168 height 18
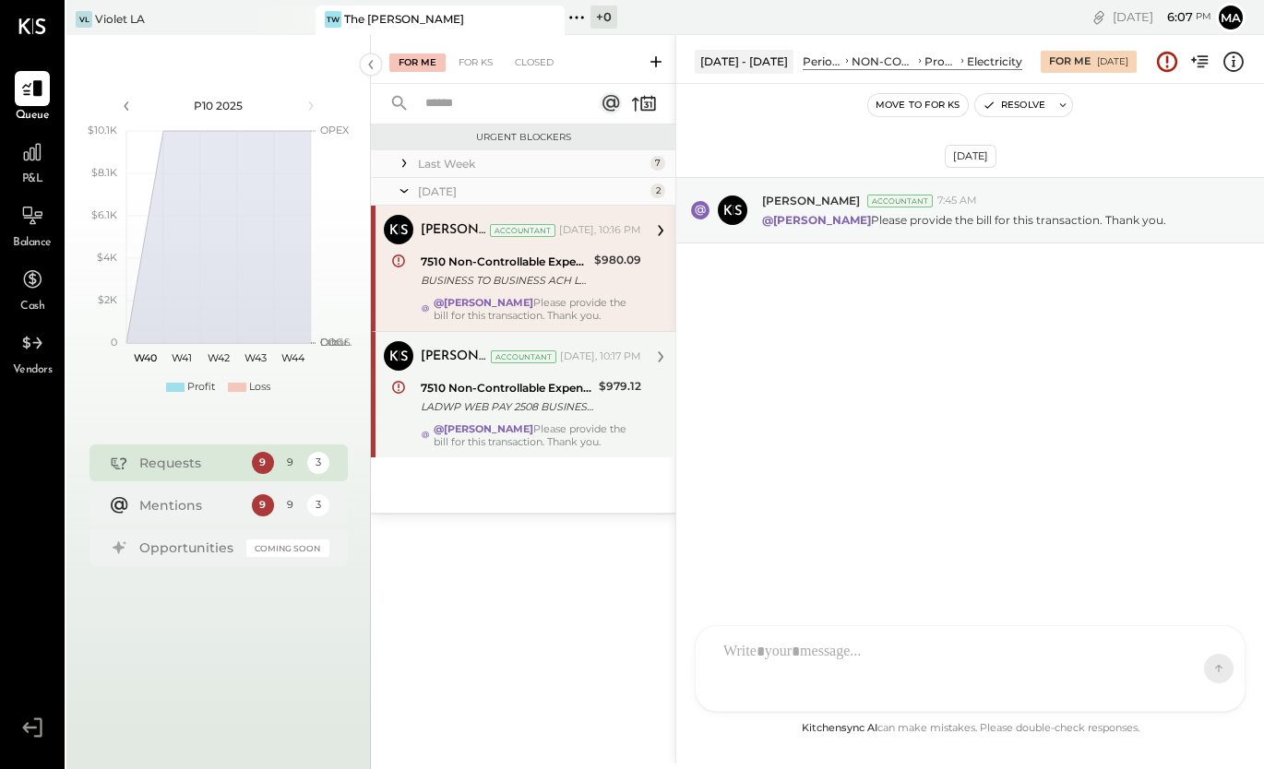
click at [558, 379] on div "7510 Non-Controllable Expenses:Property Expenses:Electricity" at bounding box center [507, 388] width 173 height 18
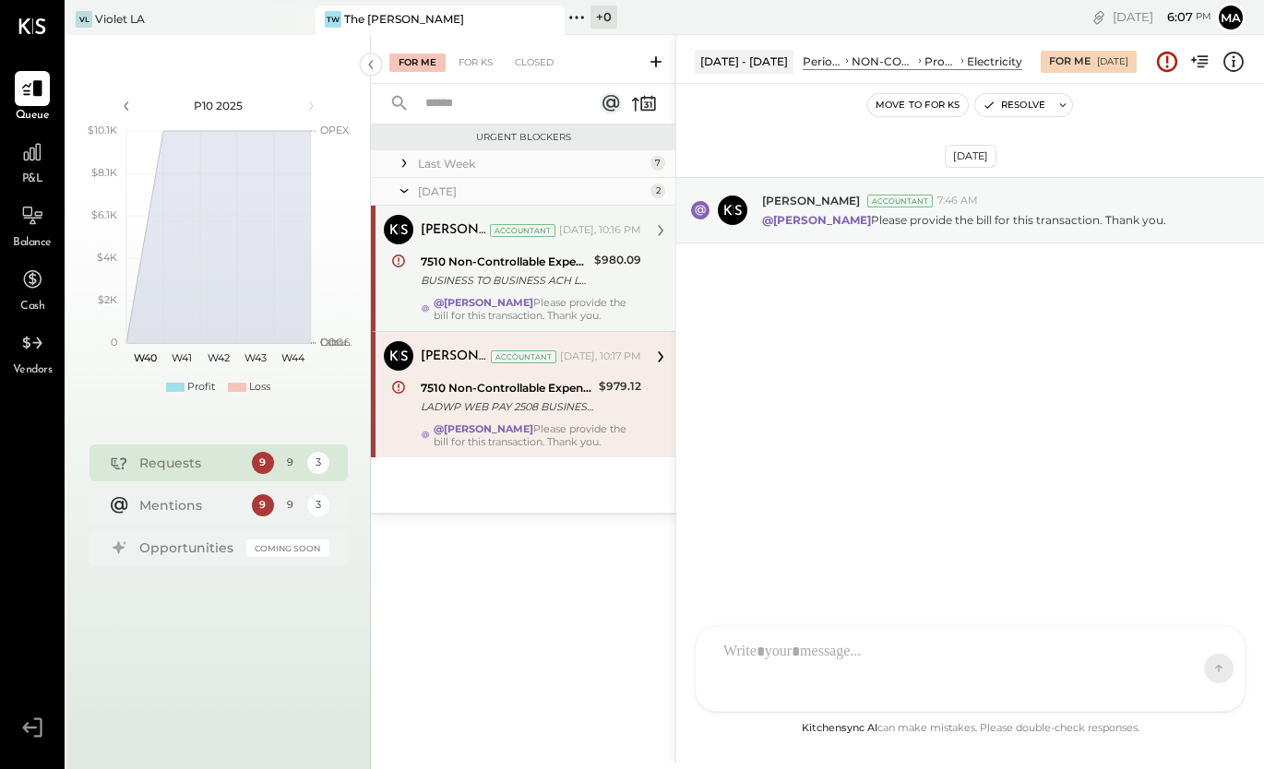
click at [551, 264] on div "7510 Non-Controllable Expenses:Property Expenses:Electricity" at bounding box center [505, 262] width 168 height 18
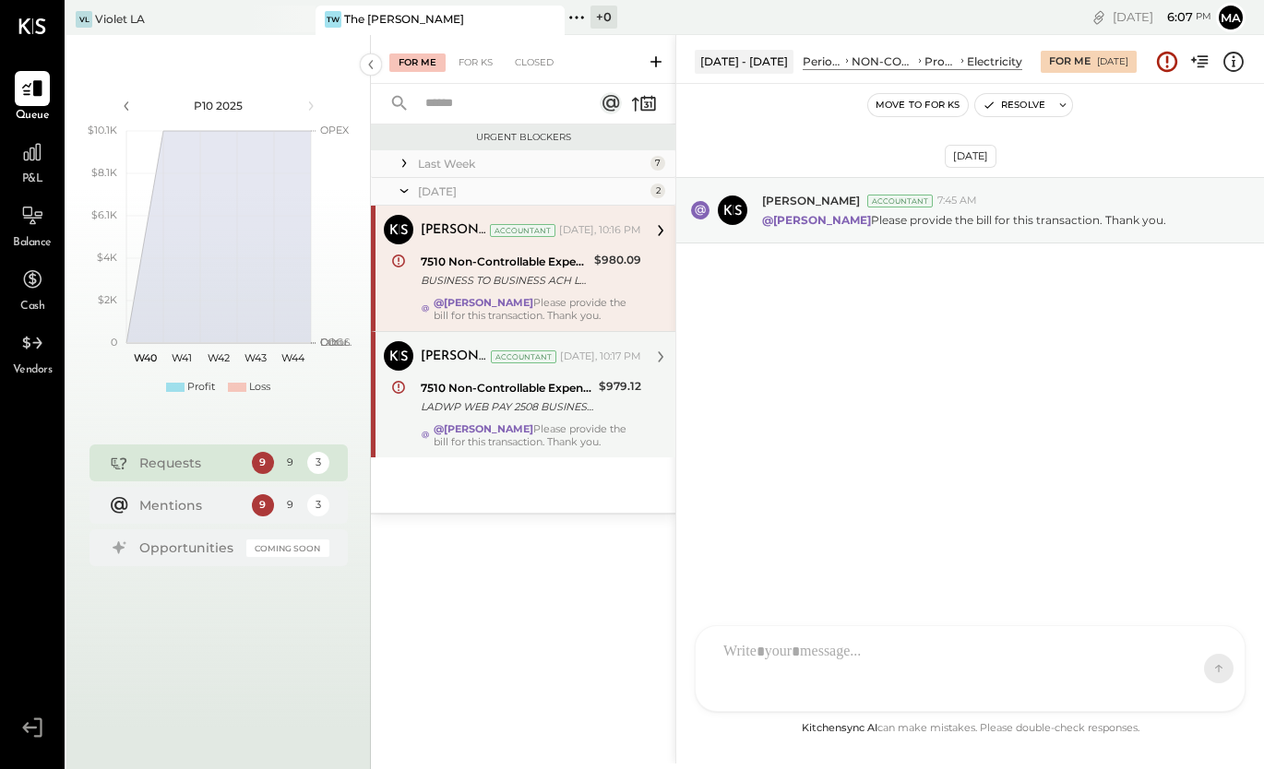
click at [523, 404] on div "LADWP WEB PAY 2508 BUSINESS TO BUSINESS ACH 19 7561079296 The Relish LLC" at bounding box center [507, 407] width 173 height 18
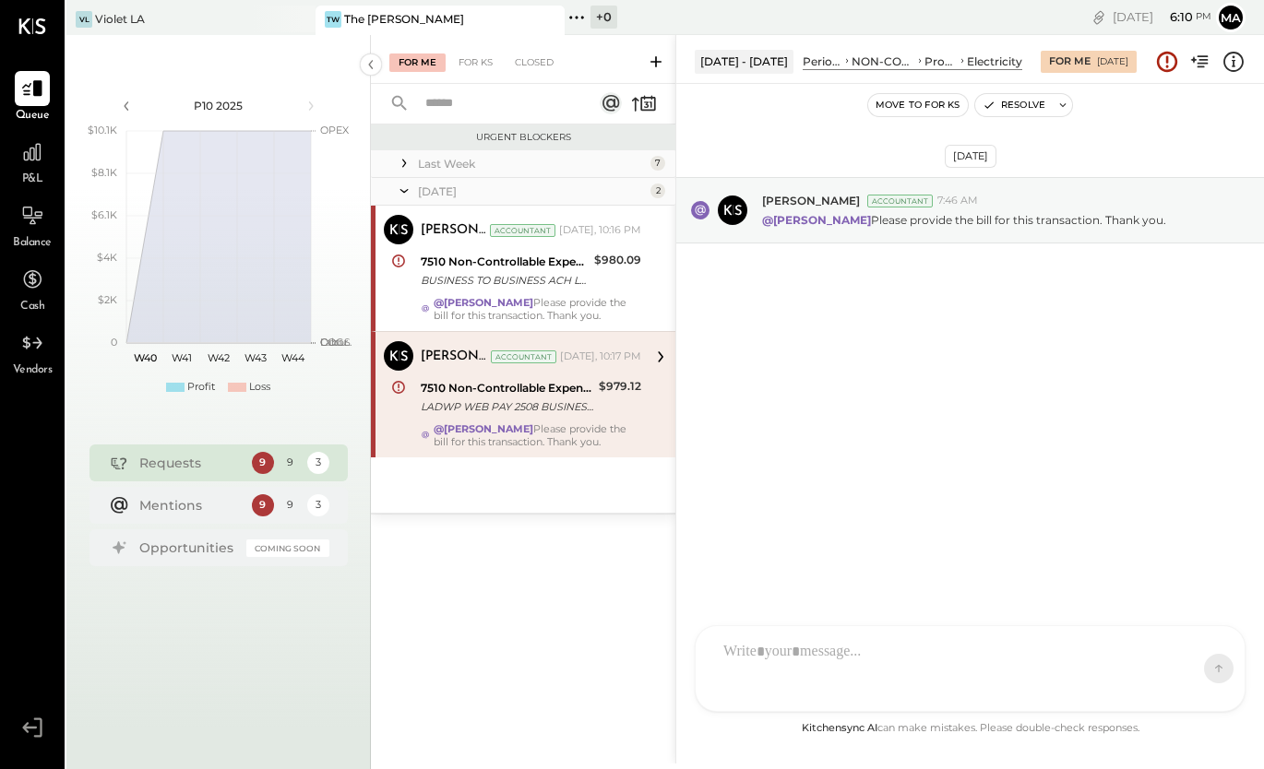
click at [558, 408] on div "LADWP WEB PAY 2508 BUSINESS TO BUSINESS ACH 19 7561079296 The Relish LLC" at bounding box center [507, 407] width 173 height 18
click at [845, 644] on div at bounding box center [972, 607] width 517 height 74
drag, startPoint x: 423, startPoint y: 352, endPoint x: 577, endPoint y: 441, distance: 177.7
click at [577, 441] on div "[PERSON_NAME] Accountant [DATE], 10:17 PM 7510 Non-Controllable Expenses:Proper…" at bounding box center [531, 394] width 221 height 107
click at [417, 348] on div "[PERSON_NAME] Accountant" at bounding box center [398, 368] width 45 height 54
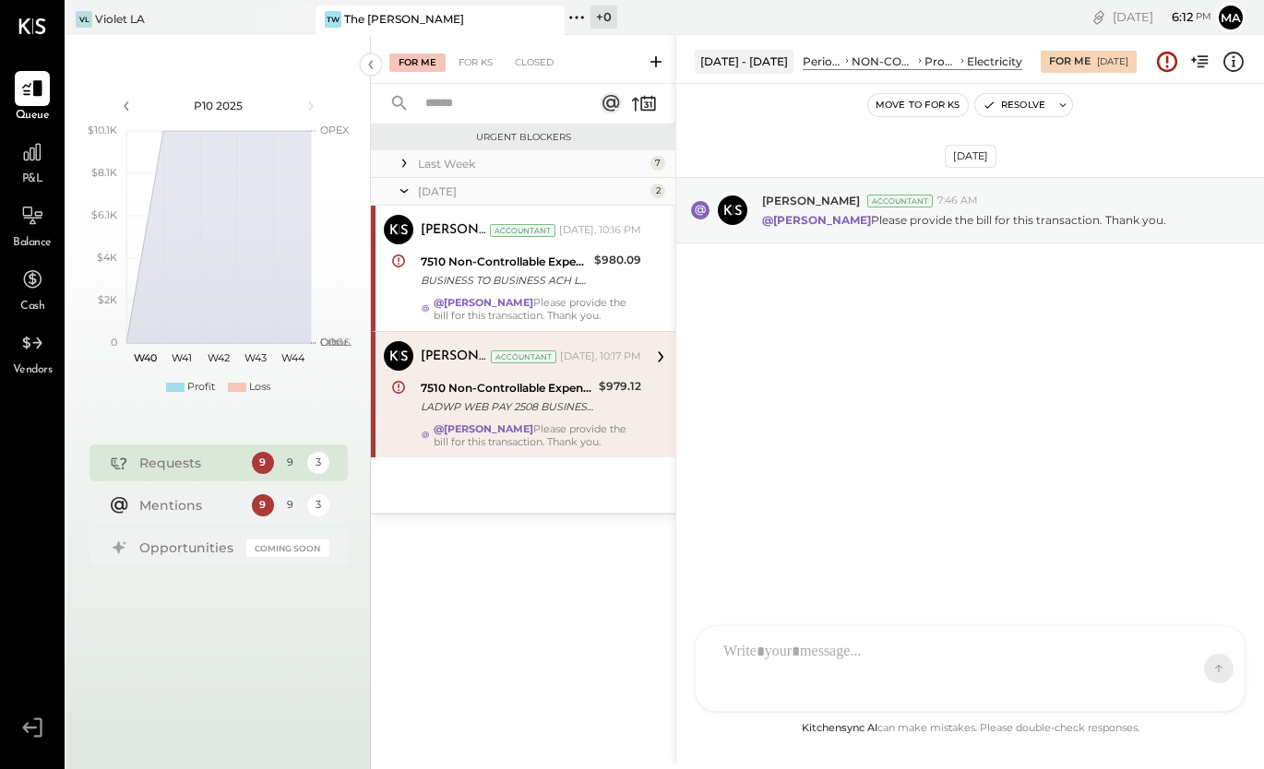
drag, startPoint x: 421, startPoint y: 352, endPoint x: 579, endPoint y: 445, distance: 182.8
click at [579, 445] on div "[PERSON_NAME] Accountant [DATE], 10:17 PM 7510 Non-Controllable Expenses:Proper…" at bounding box center [531, 394] width 221 height 107
drag, startPoint x: 575, startPoint y: 440, endPoint x: 423, endPoint y: 356, distance: 173.9
click at [423, 356] on div "[PERSON_NAME] Accountant [DATE], 10:17 PM 7510 Non-Controllable Expenses:Proper…" at bounding box center [531, 394] width 221 height 107
copy div "[PERSON_NAME] Accountant [DATE], 10:17 PM 7510 Non-Controllable Expenses:Proper…"
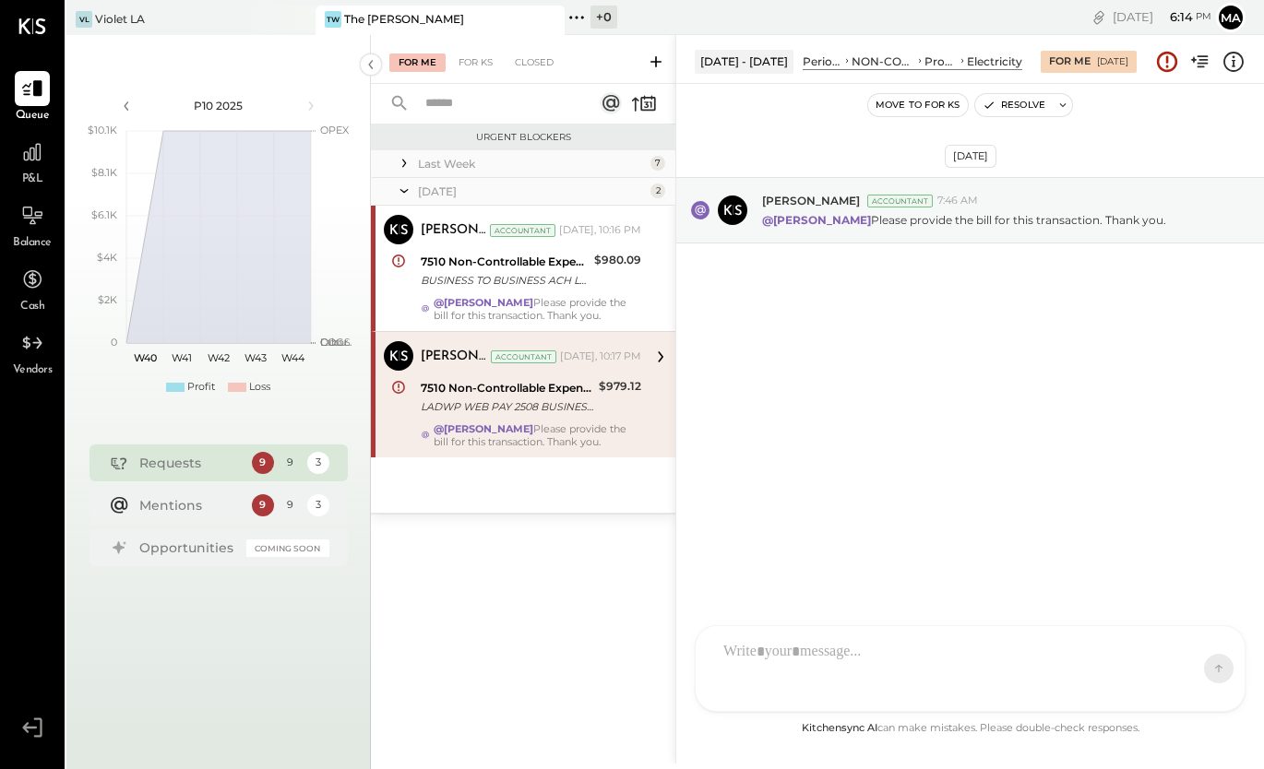
click at [768, 661] on div at bounding box center [970, 668] width 549 height 85
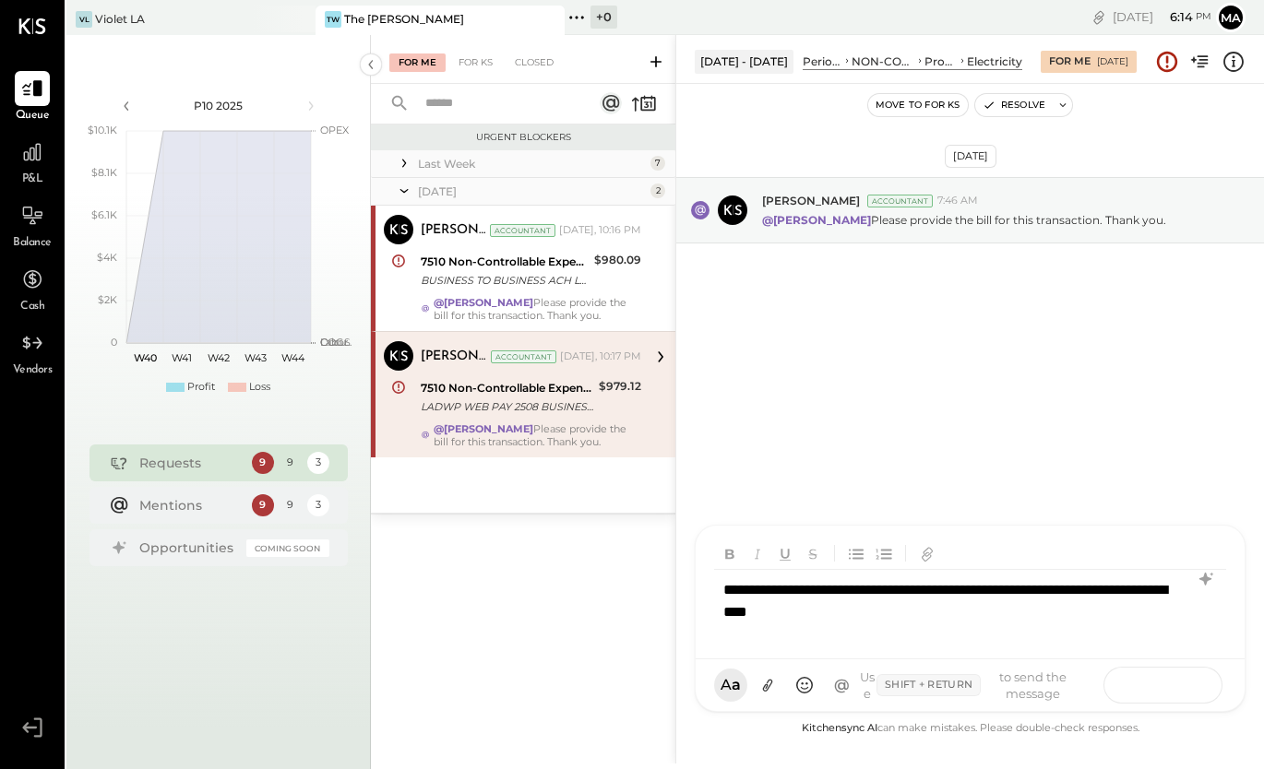
click at [1185, 677] on icon at bounding box center [1184, 684] width 18 height 18
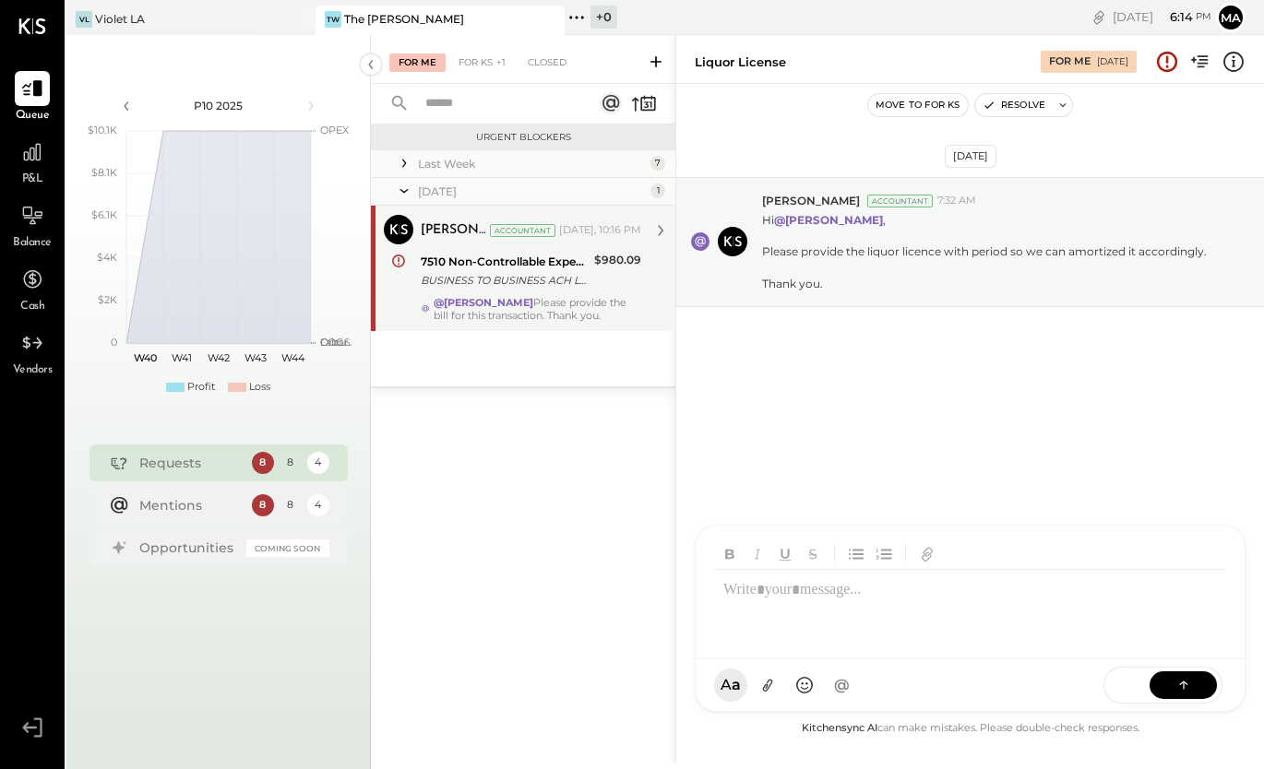
click at [564, 278] on div "BUSINESS TO BUSINESS ACH LADWP WEB PAY 250917 7561079296 The Relish LLC" at bounding box center [505, 280] width 168 height 18
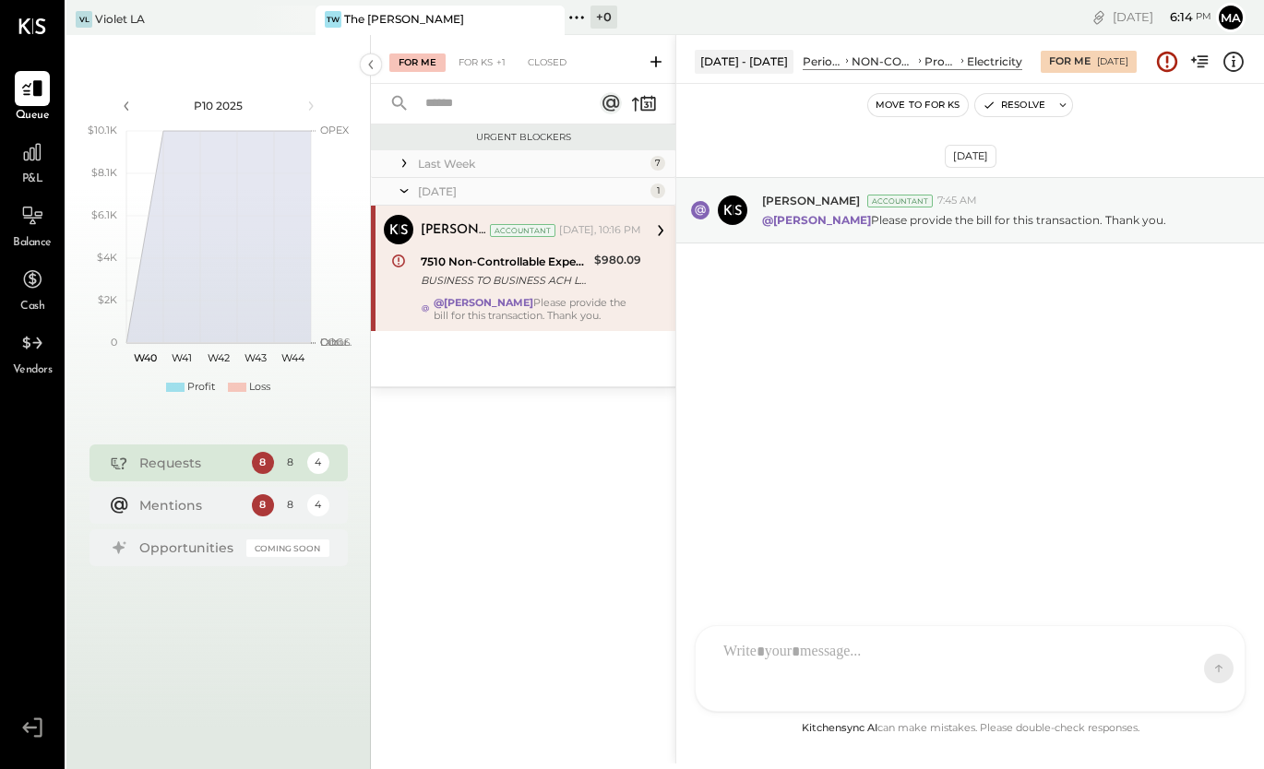
click at [513, 180] on div "[DATE] 1" at bounding box center [523, 192] width 304 height 28
click at [512, 166] on div "Last Week" at bounding box center [532, 164] width 228 height 16
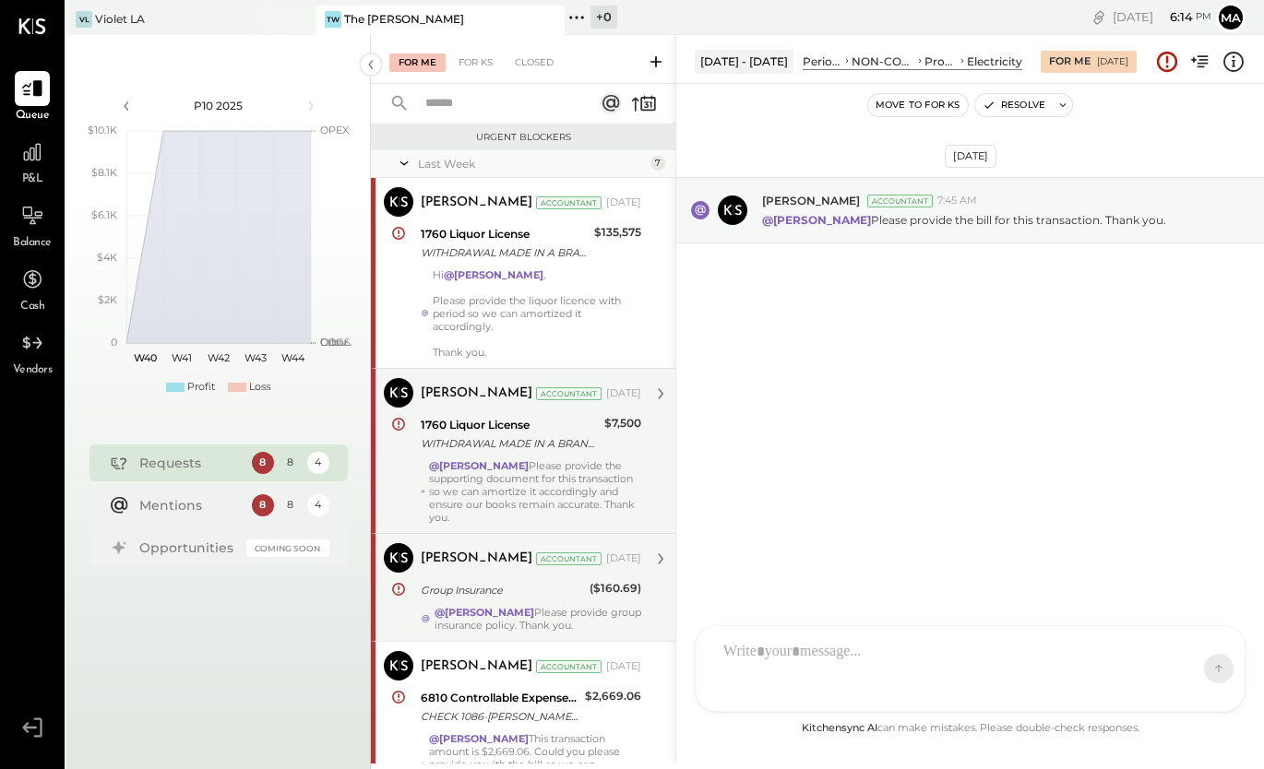
click at [529, 600] on div "Group Insurance" at bounding box center [502, 590] width 163 height 22
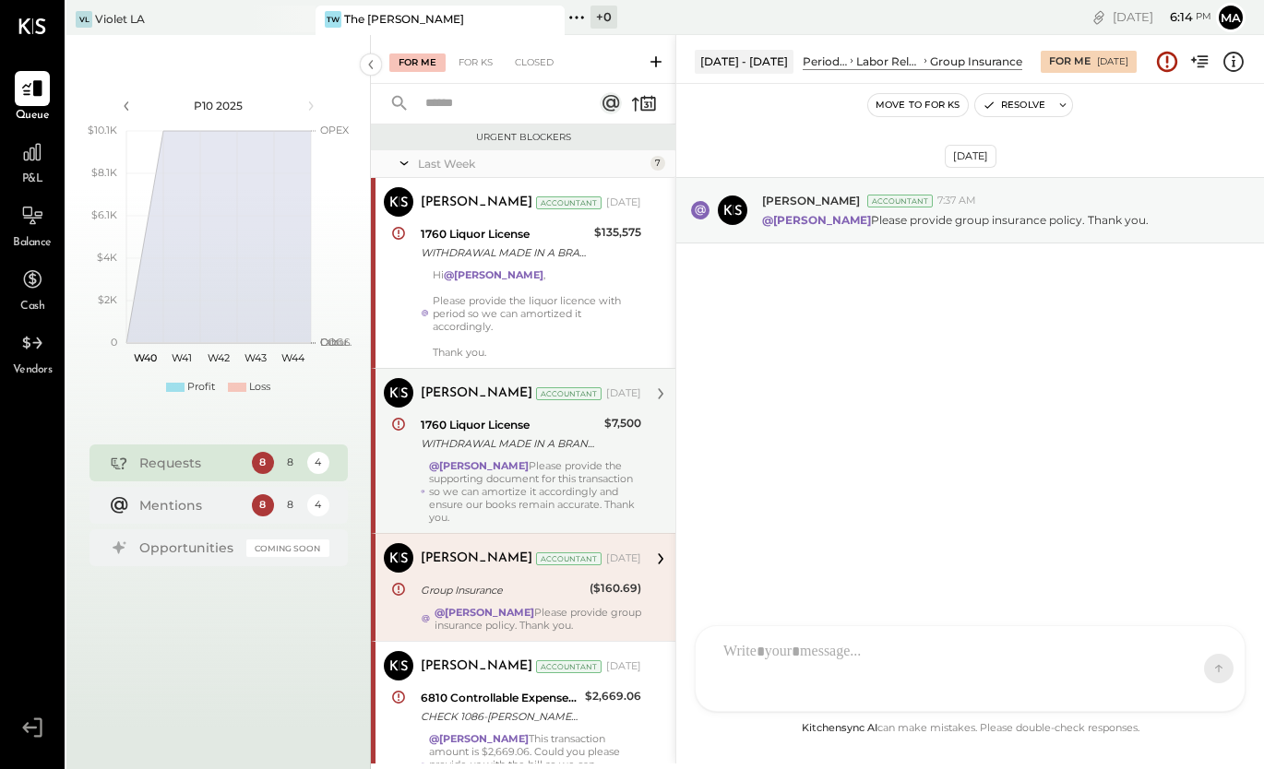
click at [543, 611] on div "@[PERSON_NAME] Please provide group insurance policy. Thank you." at bounding box center [538, 619] width 207 height 26
click at [477, 408] on div "[PERSON_NAME] Accountant [DATE]" at bounding box center [531, 393] width 221 height 31
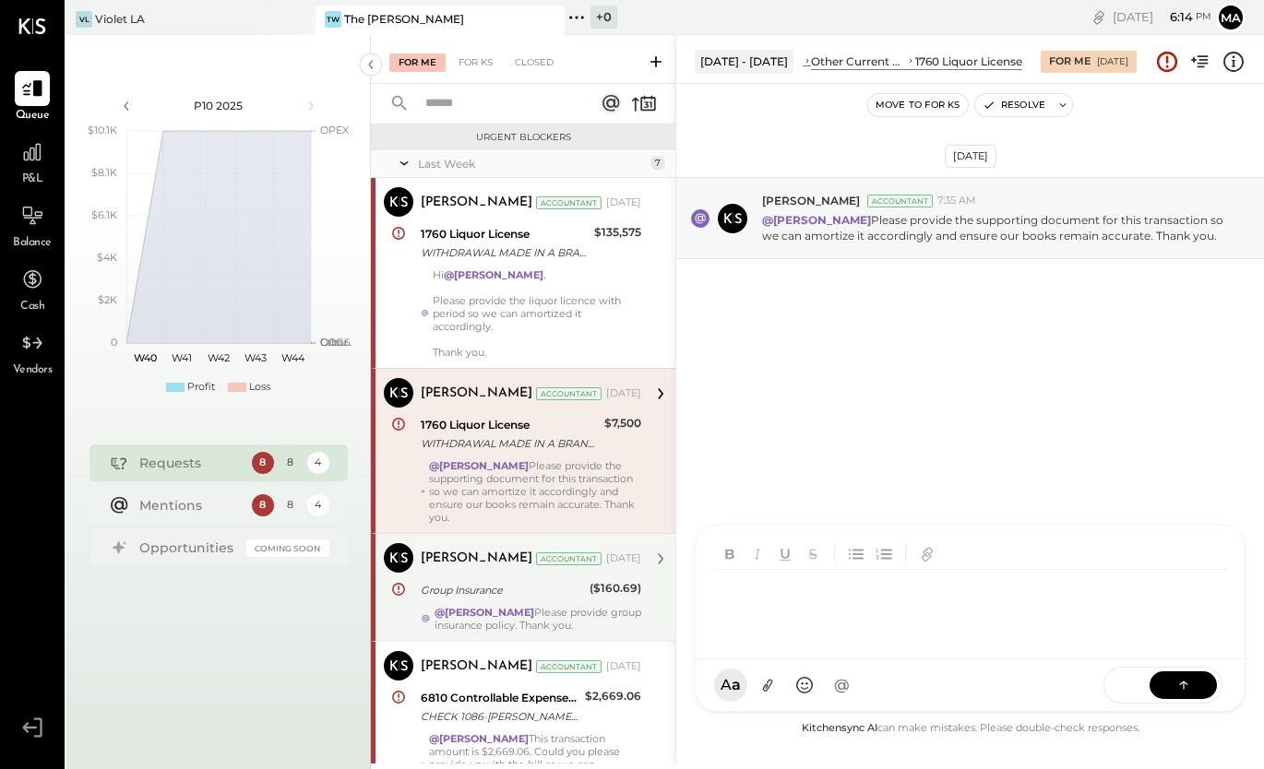
click at [789, 681] on div "CR [PERSON_NAME] R [PERSON_NAME] M [PERSON_NAME] RS [PERSON_NAME] MESSAGE SUGGE…" at bounding box center [970, 618] width 551 height 187
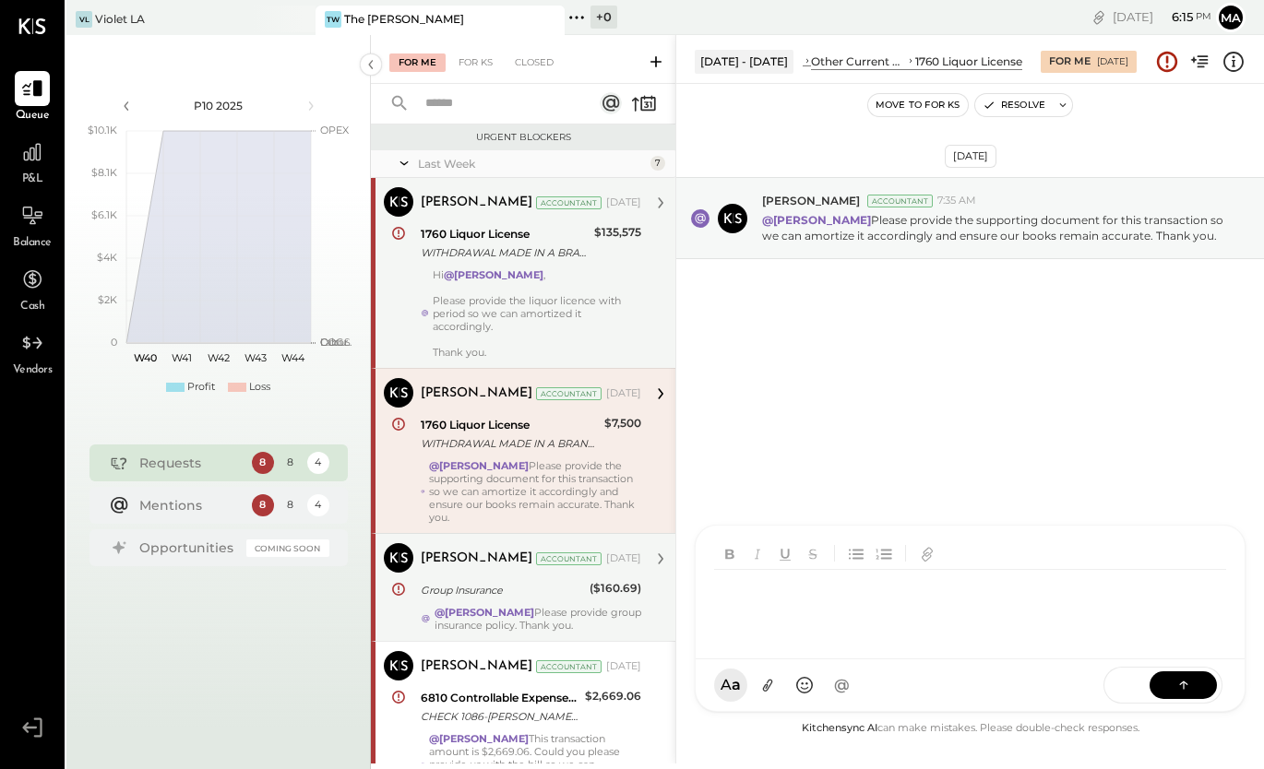
click at [474, 241] on div "1760 Liquor License" at bounding box center [505, 234] width 168 height 18
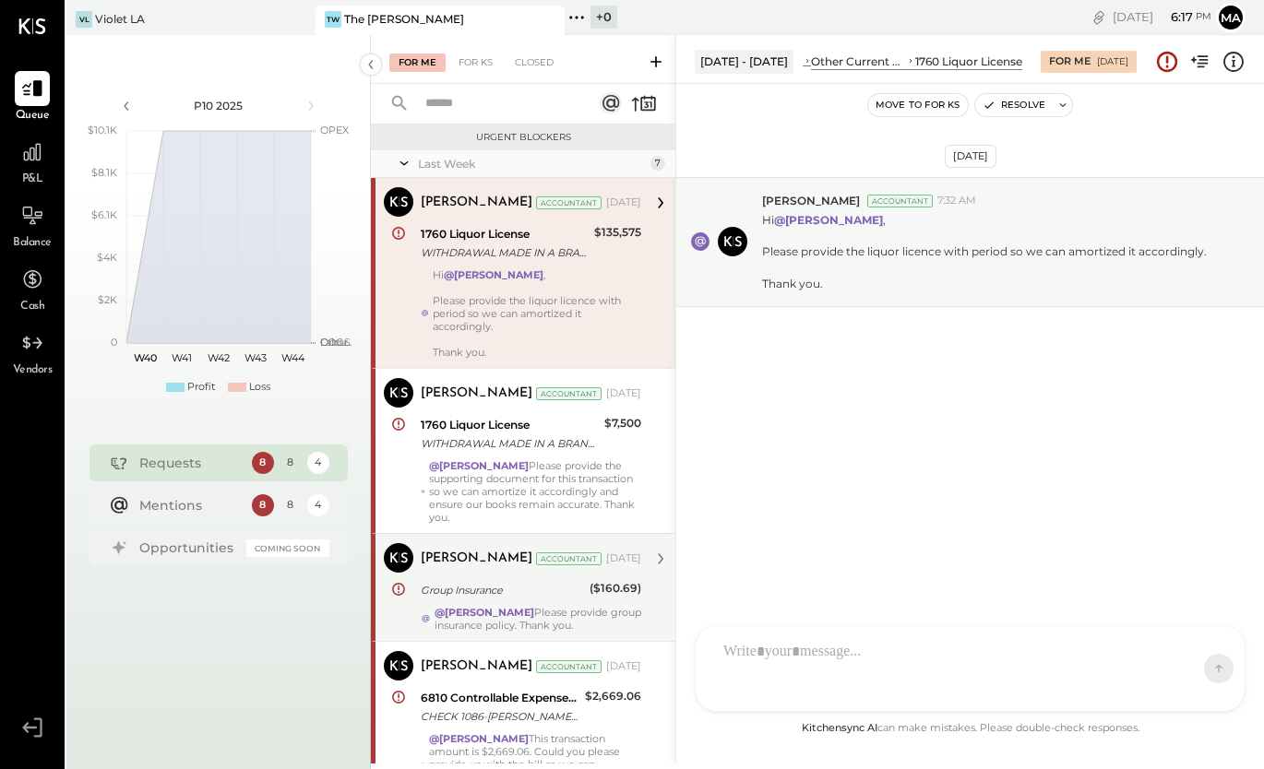
click at [780, 641] on div at bounding box center [953, 669] width 479 height 74
click at [564, 604] on div "[PERSON_NAME] Accountant [DATE] Group Insurance ($160.69) @[PERSON_NAME] Please…" at bounding box center [531, 587] width 221 height 89
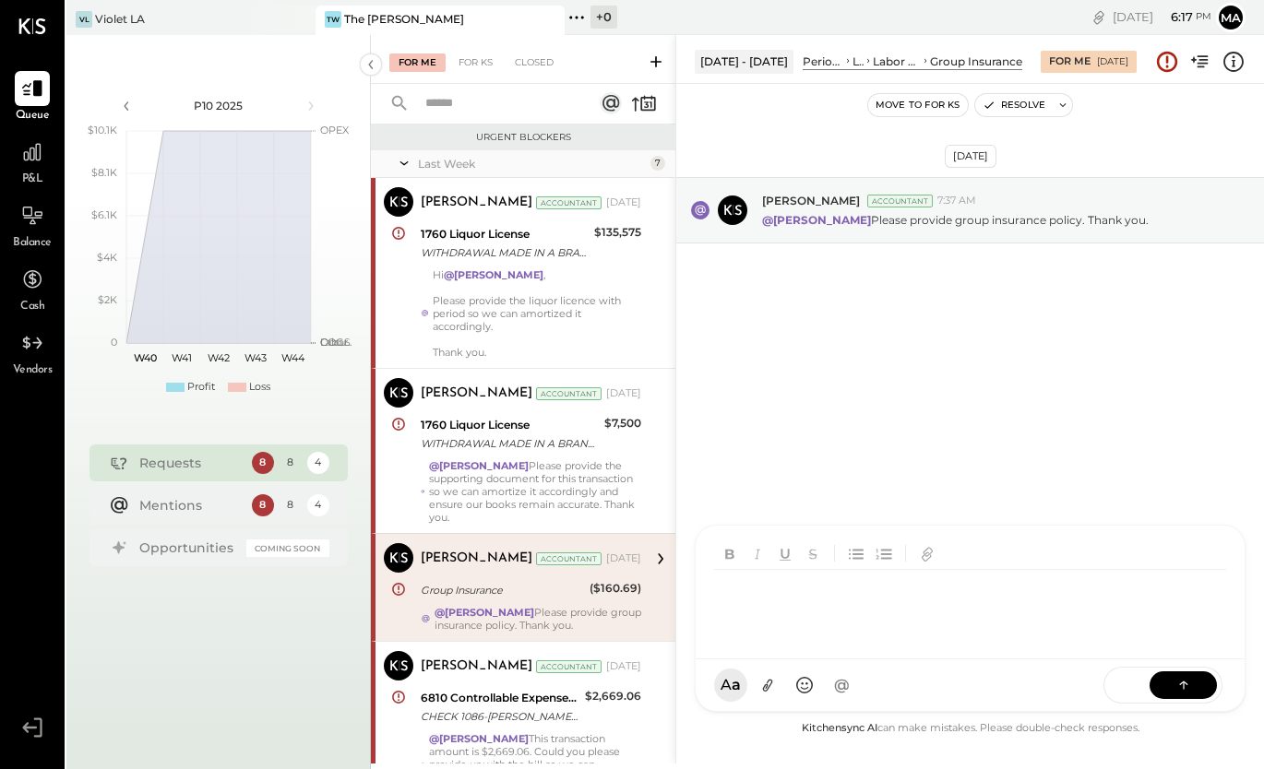
click at [769, 656] on div at bounding box center [970, 593] width 549 height 134
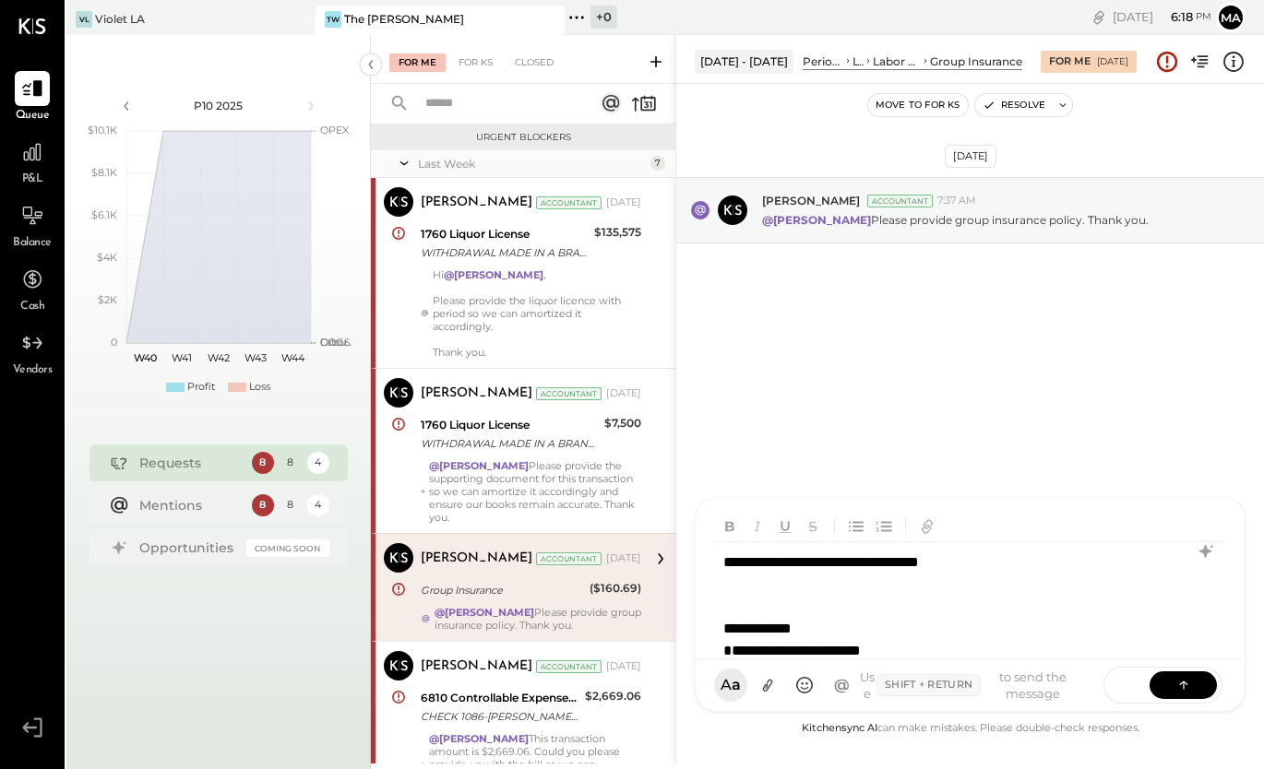
click at [722, 558] on div "**********" at bounding box center [969, 607] width 510 height 128
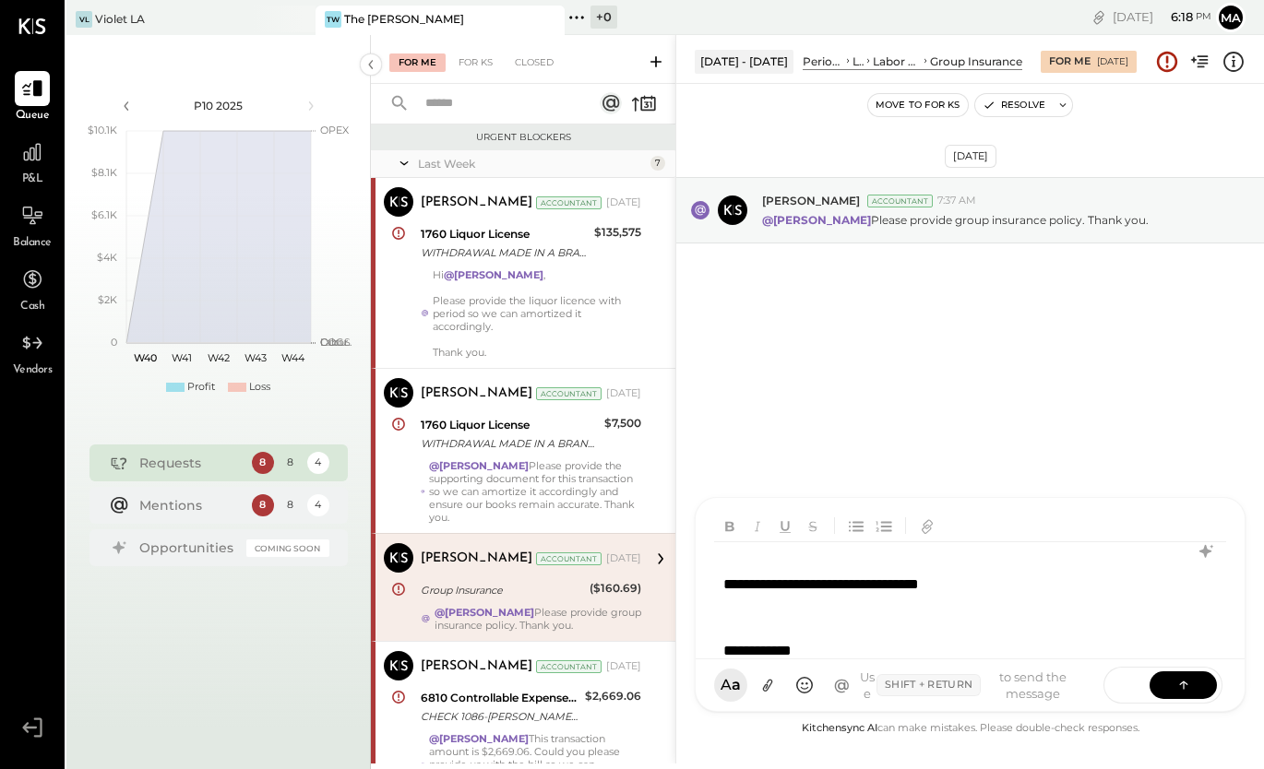
click at [737, 551] on div "**********" at bounding box center [969, 607] width 510 height 128
click at [866, 564] on div "**********" at bounding box center [945, 563] width 444 height 22
click at [725, 586] on div "**********" at bounding box center [969, 607] width 510 height 128
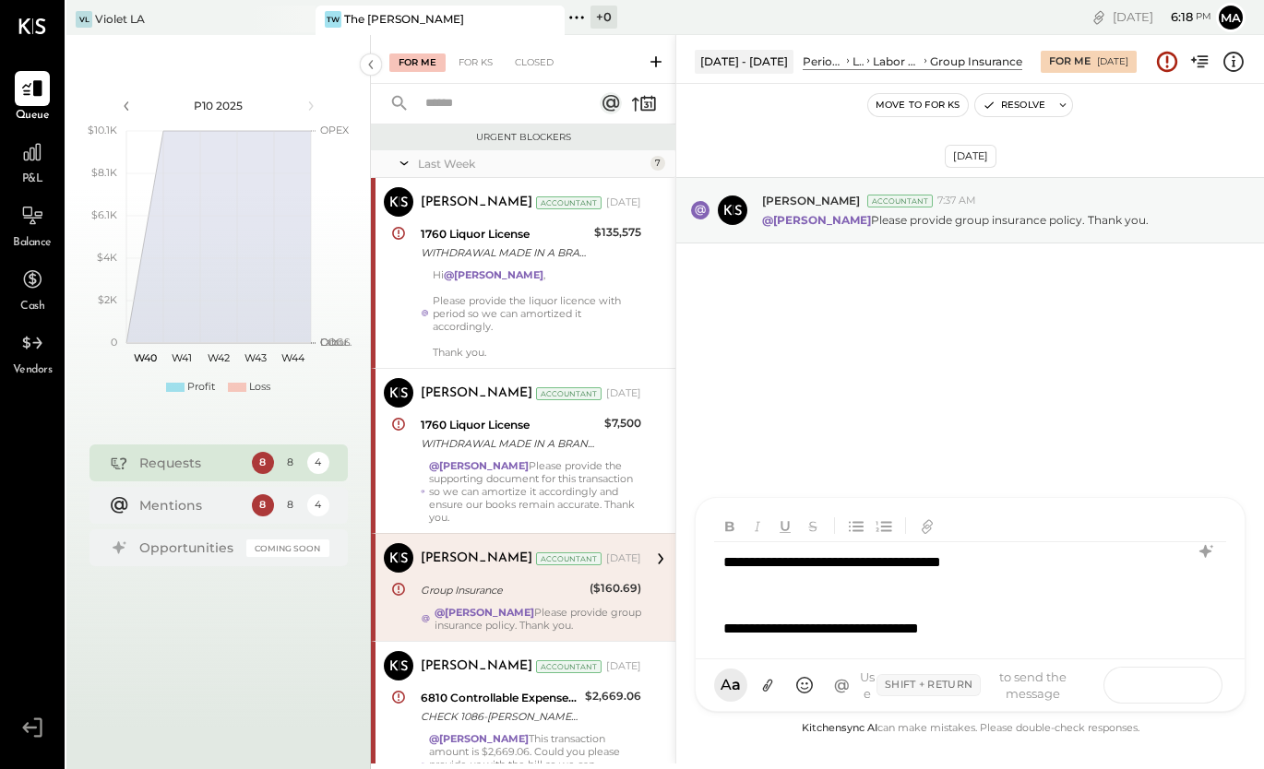
click at [1179, 688] on icon at bounding box center [1184, 684] width 18 height 18
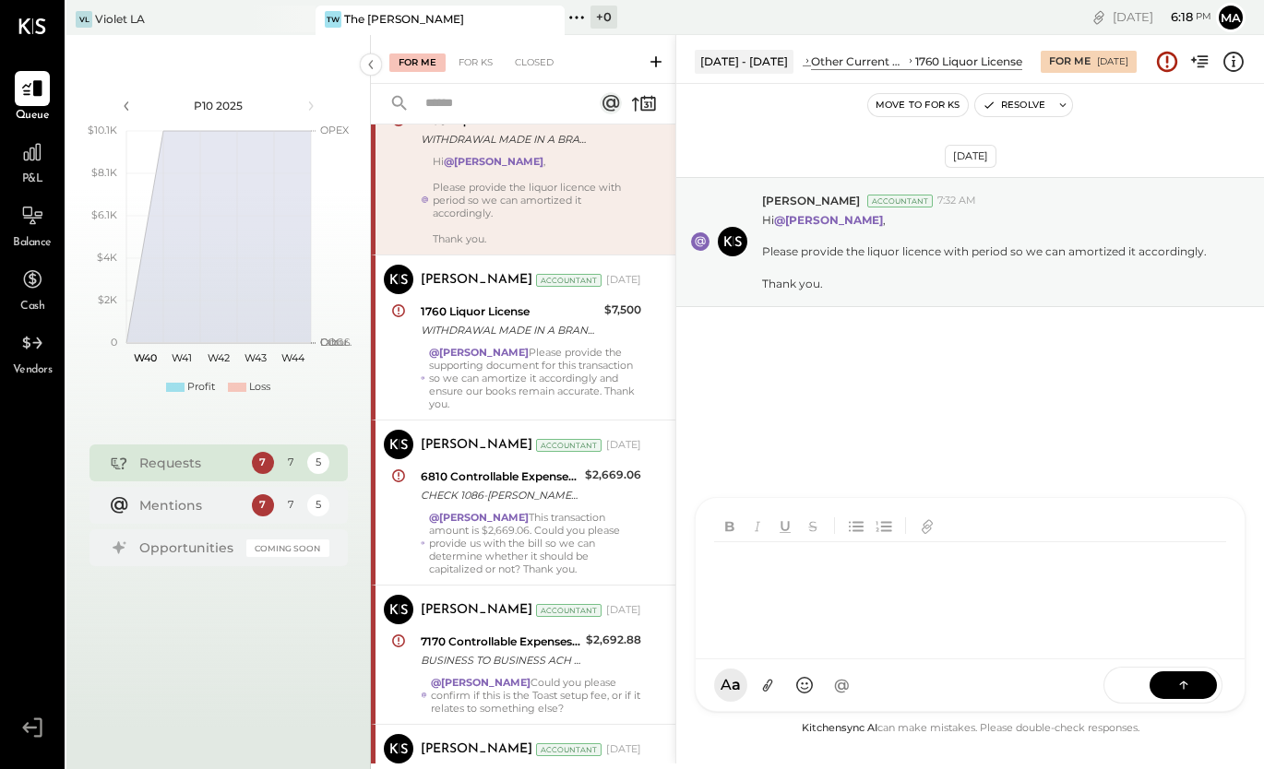
scroll to position [158, 0]
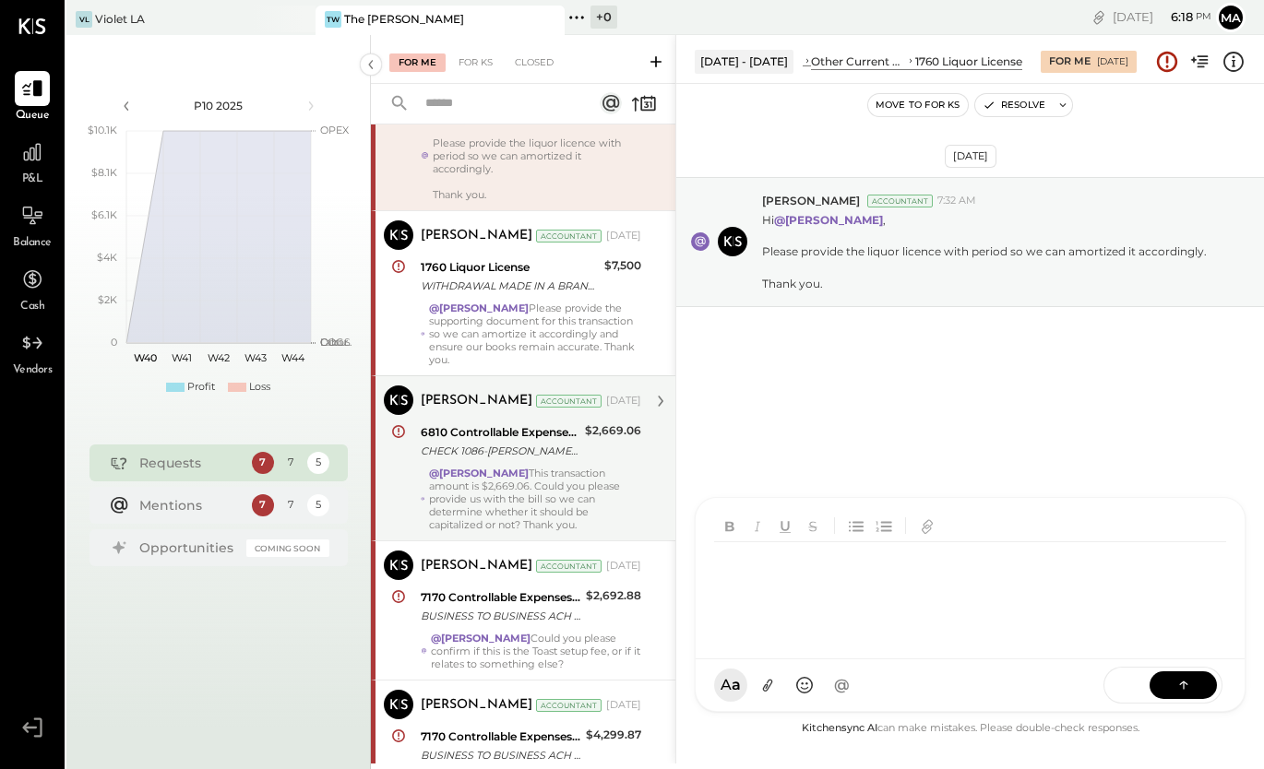
click at [583, 479] on div "@[PERSON_NAME] This transaction amount is $2,669.06. Could you please provide u…" at bounding box center [535, 499] width 213 height 65
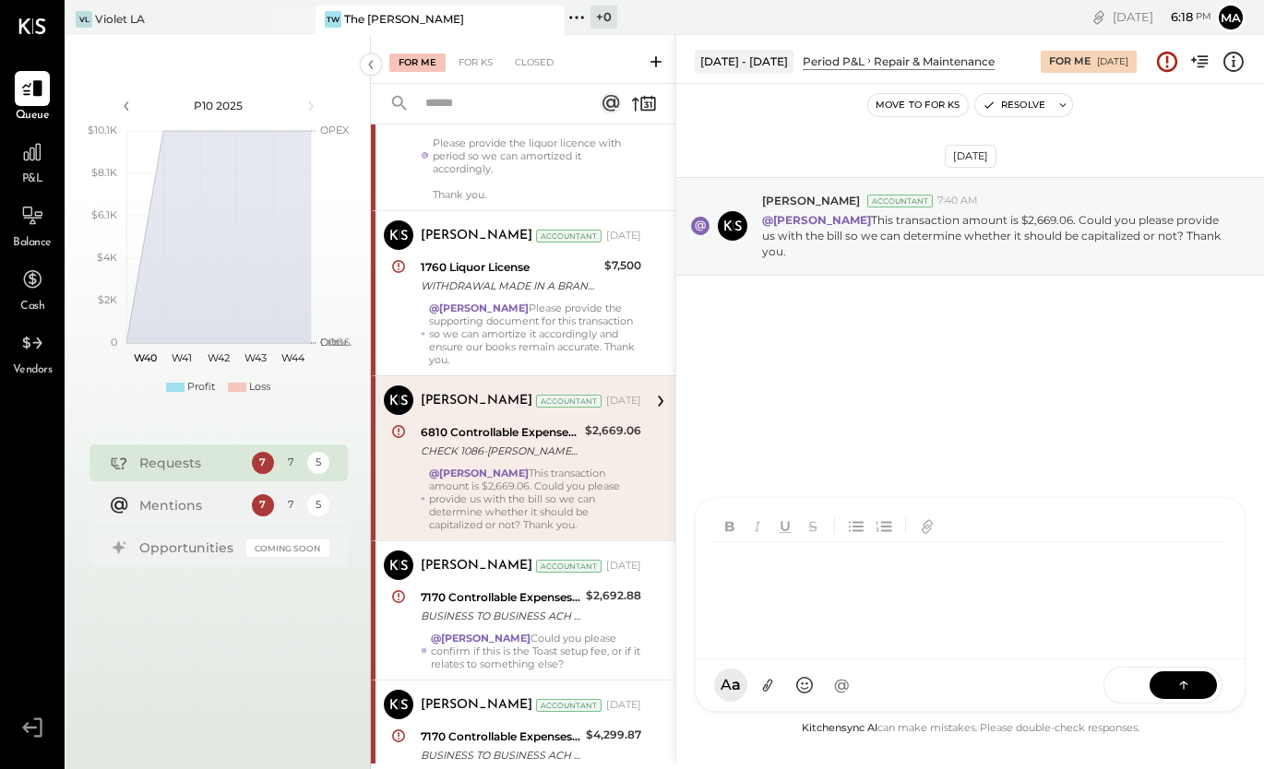
click at [797, 627] on div at bounding box center [973, 607] width 518 height 128
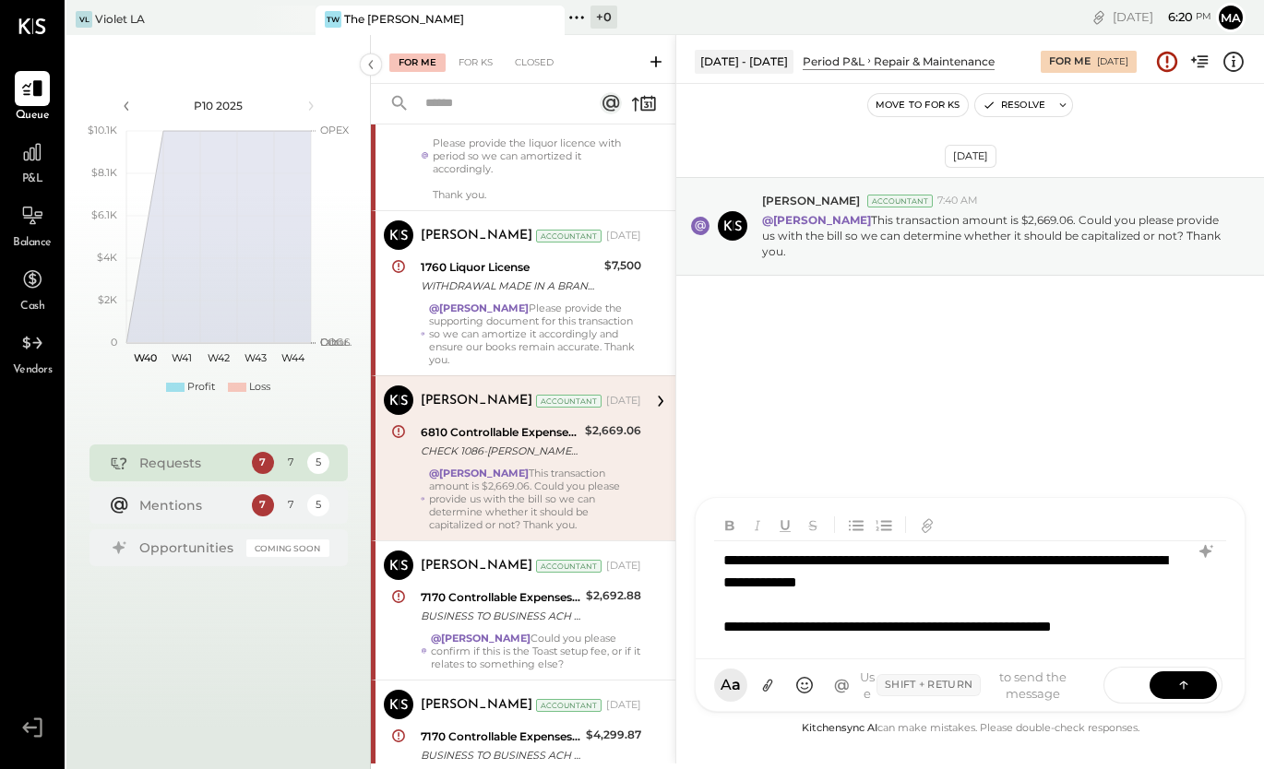
scroll to position [12, 0]
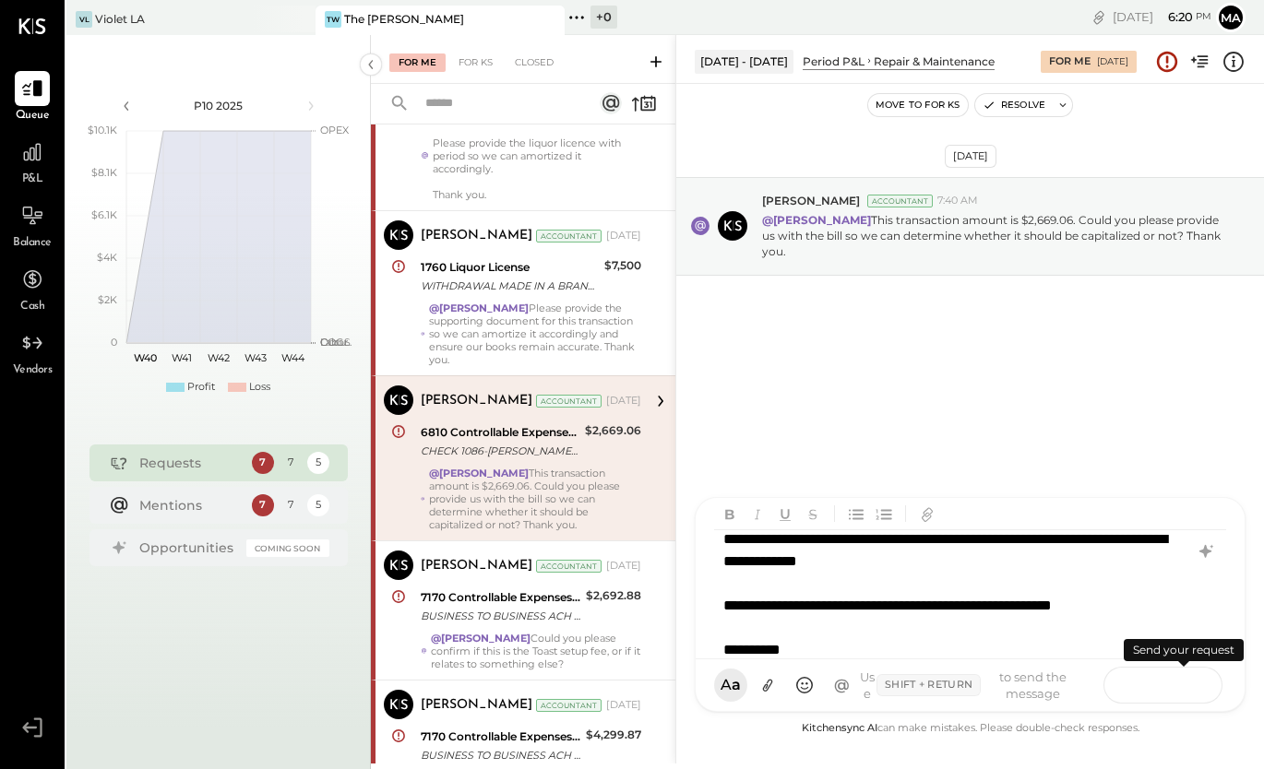
click at [1203, 677] on button at bounding box center [1183, 685] width 67 height 28
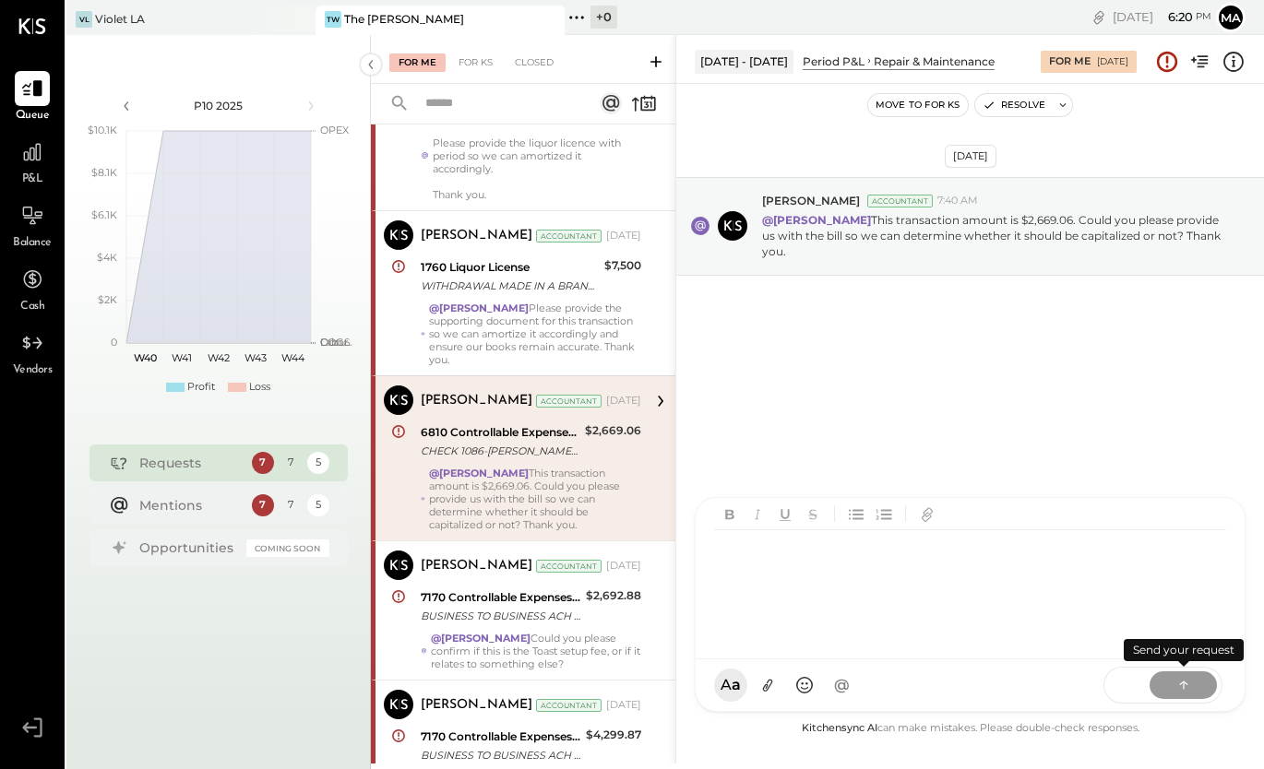
scroll to position [0, 0]
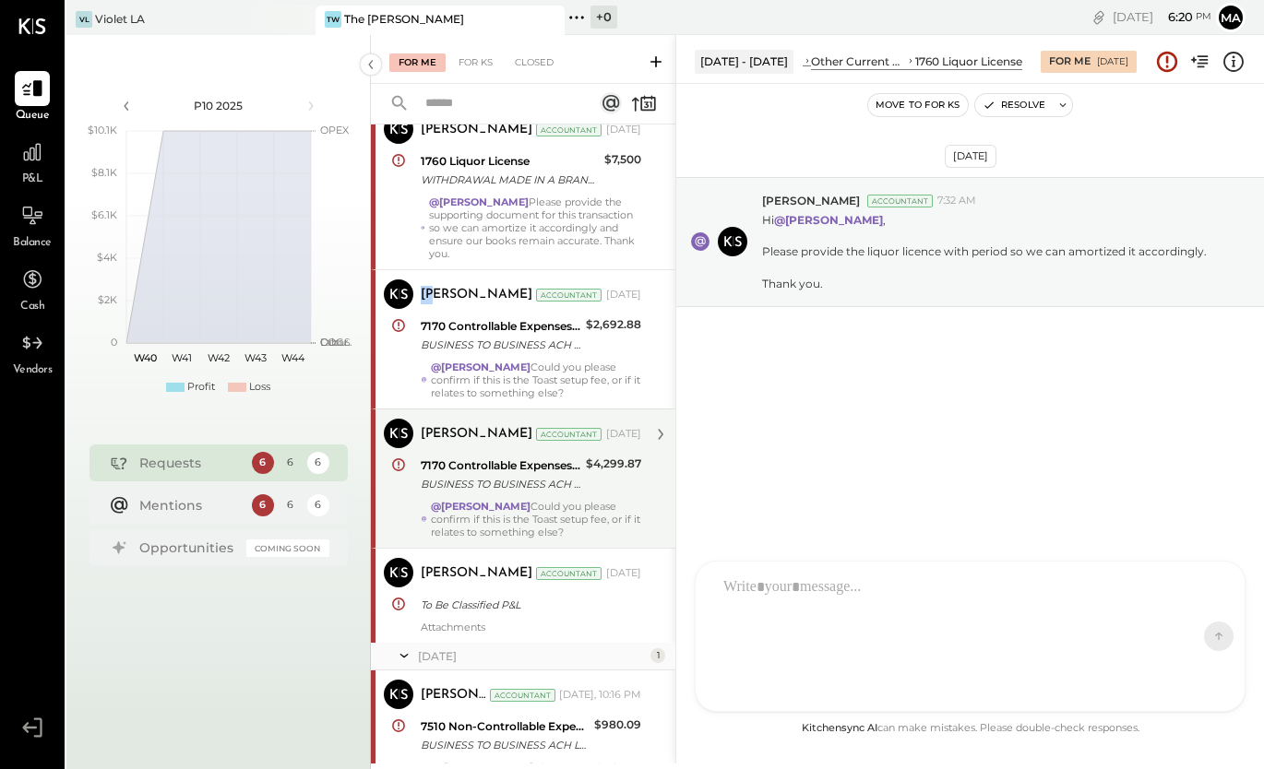
drag, startPoint x: 423, startPoint y: 289, endPoint x: 562, endPoint y: 529, distance: 277.0
click at [562, 529] on div "[PERSON_NAME] Accountant [PERSON_NAME] Accountant [DATE] 1760 Liquor License WI…" at bounding box center [523, 278] width 304 height 729
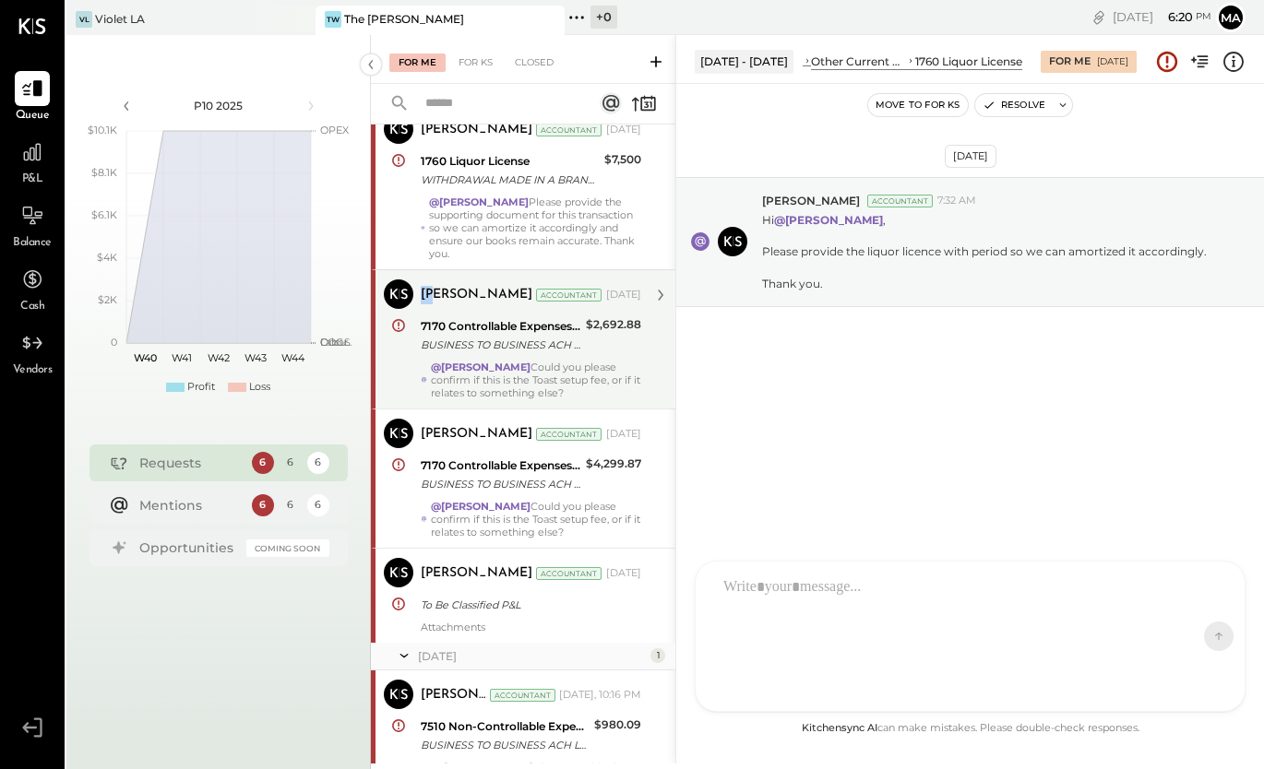
copy div "[PERSON_NAME] Accountant [DATE] 7170 Controllable Expenses:General & Administra…"
click at [530, 355] on div "7170 Controllable Expenses:General & Administrative Expenses:Memberships/Dues B…" at bounding box center [501, 336] width 160 height 41
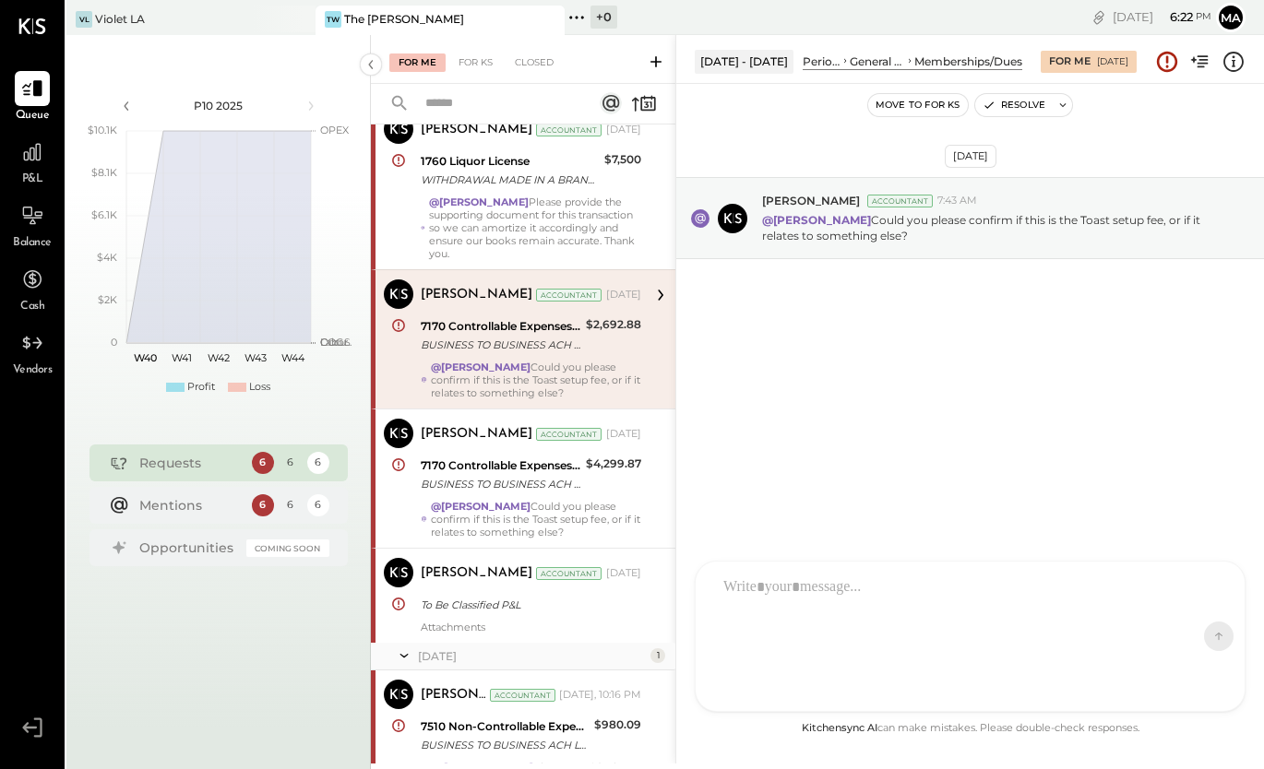
click at [783, 610] on div at bounding box center [953, 636] width 479 height 138
click at [1205, 689] on button at bounding box center [1183, 685] width 67 height 28
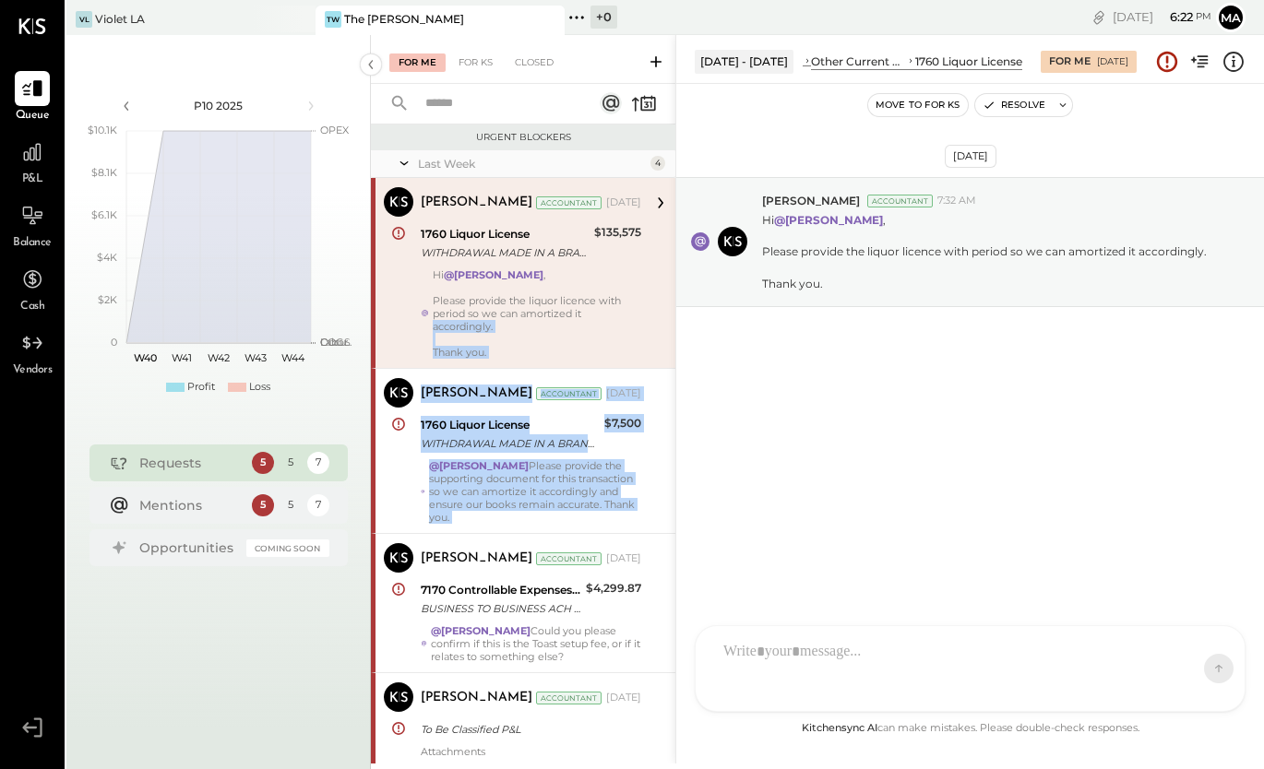
drag, startPoint x: 671, startPoint y: 400, endPoint x: 658, endPoint y: 316, distance: 84.9
click at [658, 316] on div "[PERSON_NAME] Accountant [PERSON_NAME] Accountant [DATE] 1760 Liquor License WI…" at bounding box center [523, 473] width 304 height 590
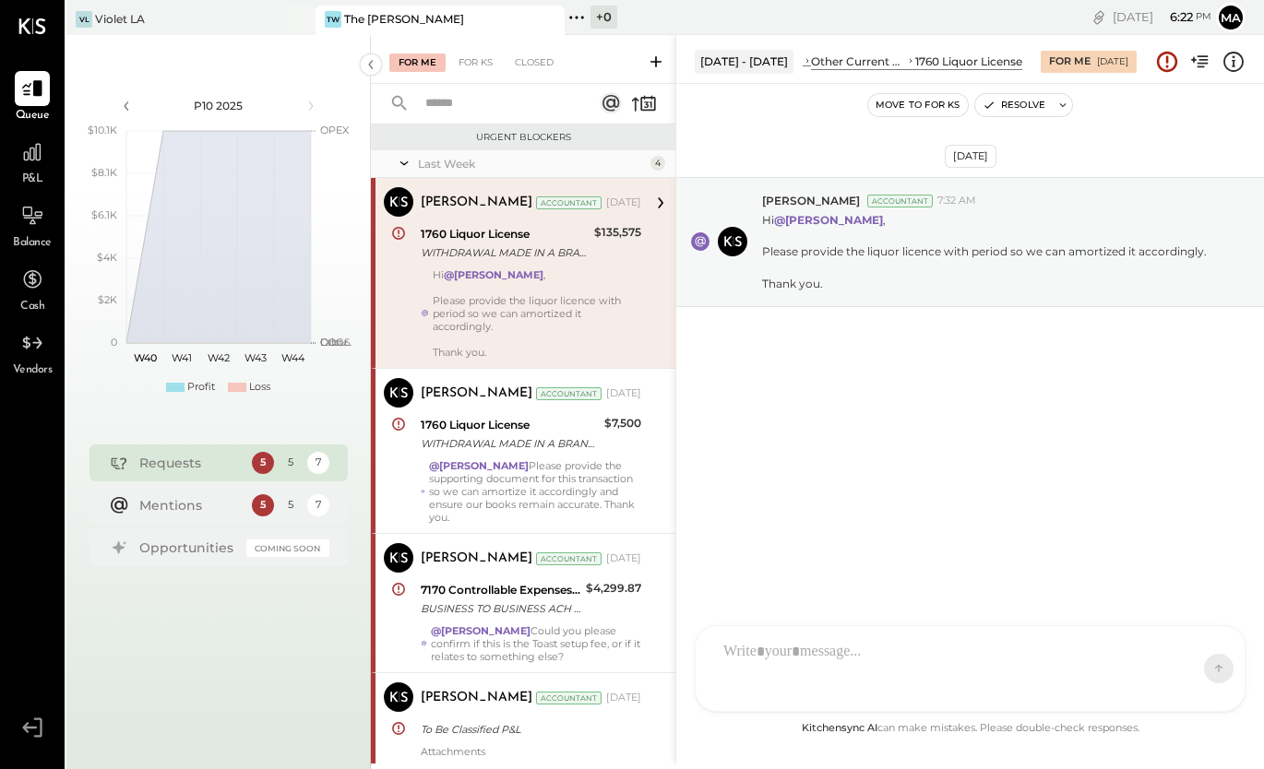
click at [829, 494] on div "[DATE] [PERSON_NAME] Accountant 7:32 AM Hi @[PERSON_NAME] , Please provide the …" at bounding box center [970, 401] width 588 height 634
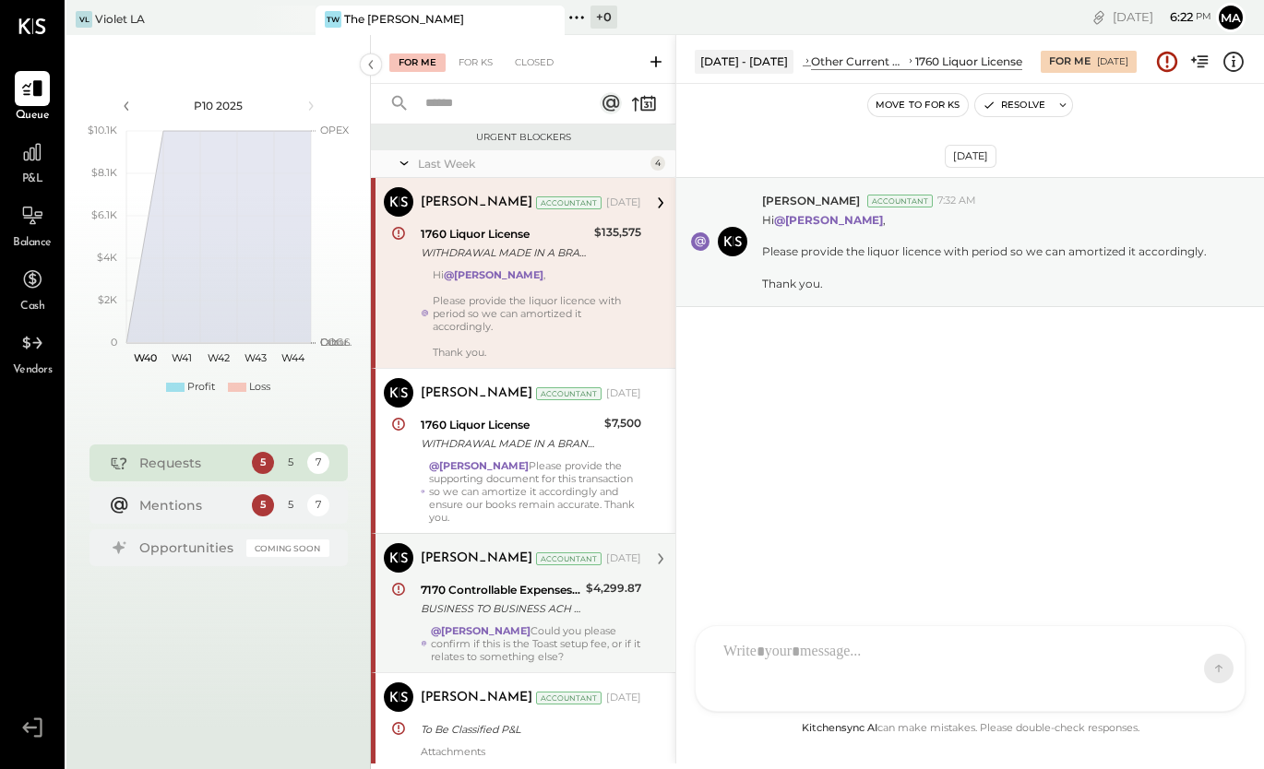
click at [540, 608] on div "BUSINESS TO BUSINESS ACH Toast, Inc Toast, Inc ST-L8F5V2Y0Q6U6 TOAST INC" at bounding box center [501, 609] width 160 height 18
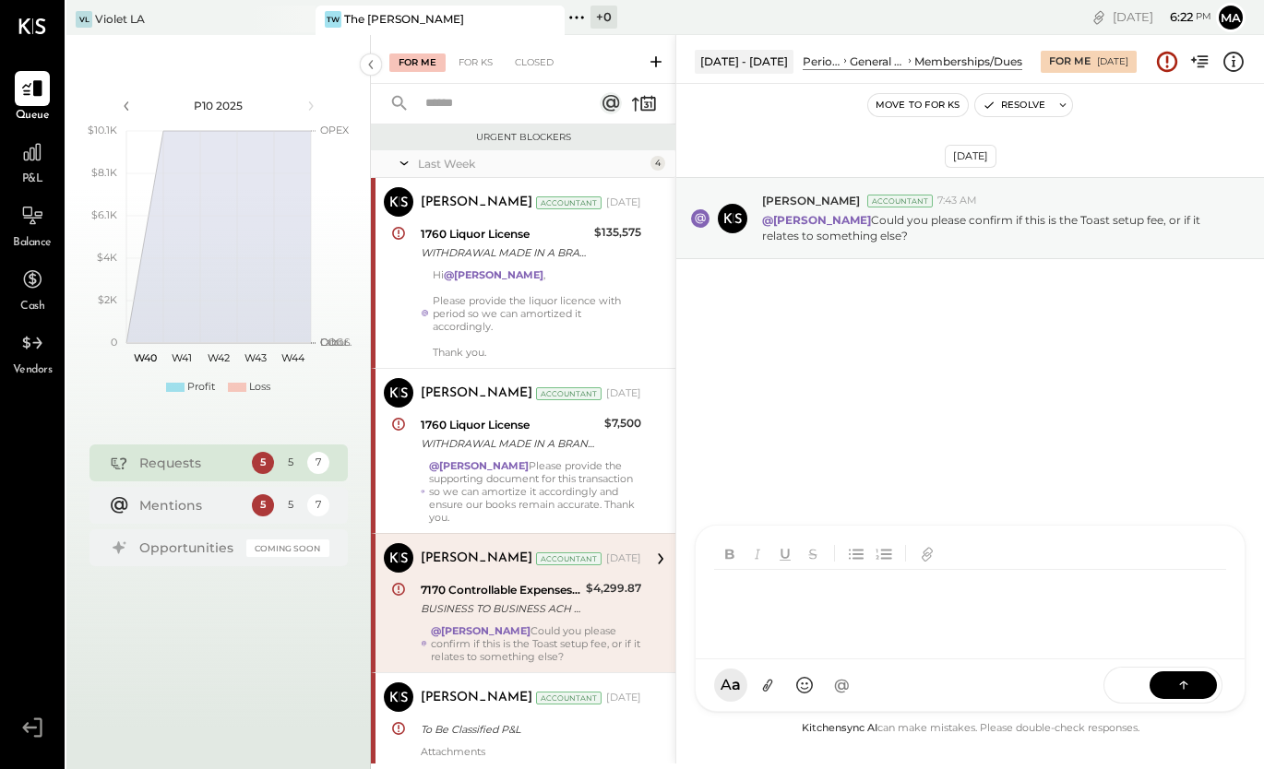
click at [736, 644] on div at bounding box center [973, 607] width 519 height 74
click at [1186, 686] on icon at bounding box center [1184, 684] width 18 height 18
